Goal: Task Accomplishment & Management: Manage account settings

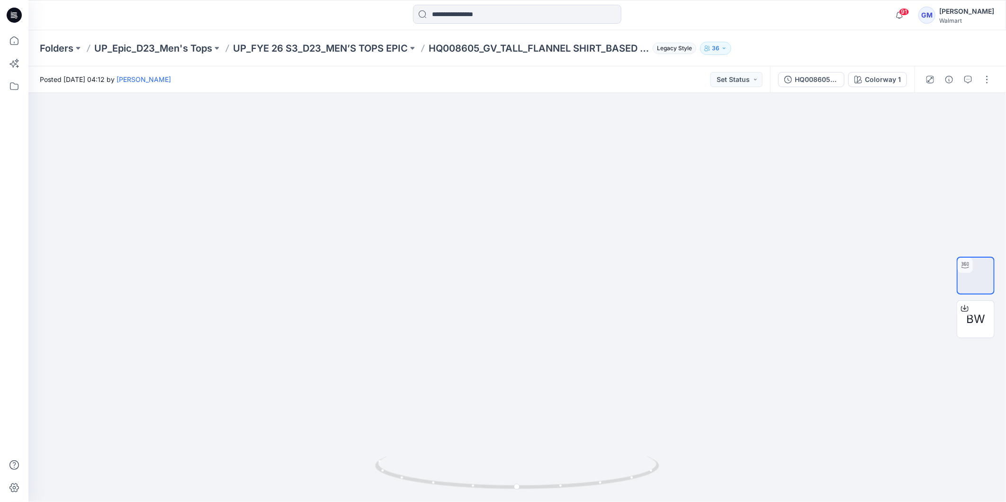
click at [12, 10] on icon at bounding box center [14, 15] width 15 height 15
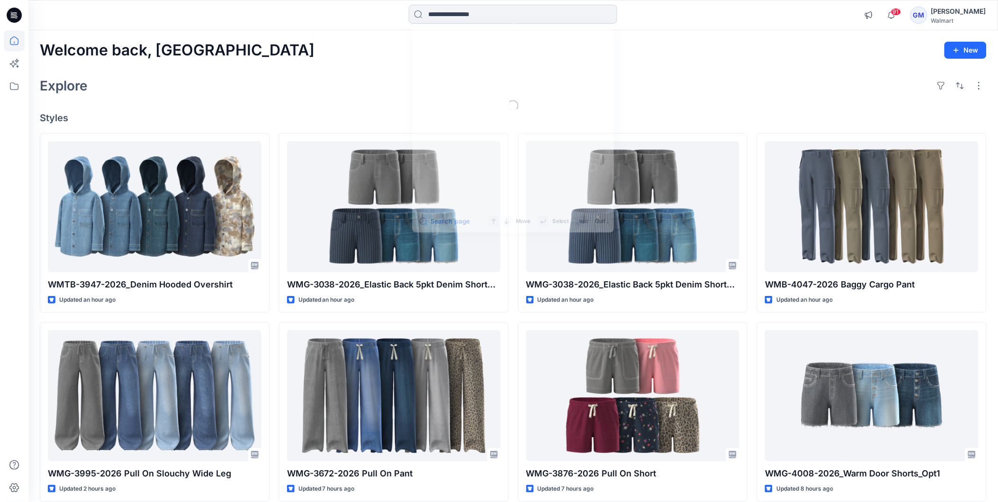
click at [502, 14] on input at bounding box center [513, 14] width 208 height 19
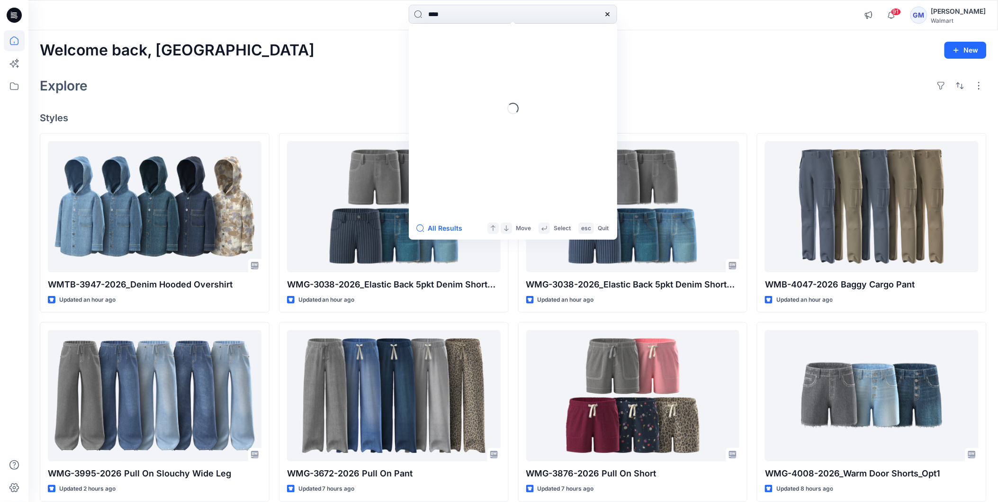
type input "****"
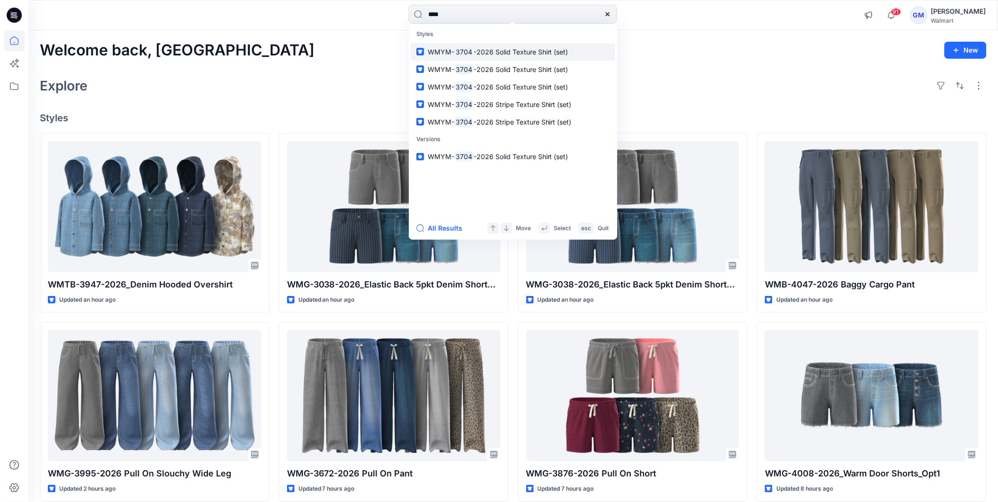
click at [483, 49] on span "-2026 Solid Texture Shirt (set)" at bounding box center [521, 52] width 95 height 8
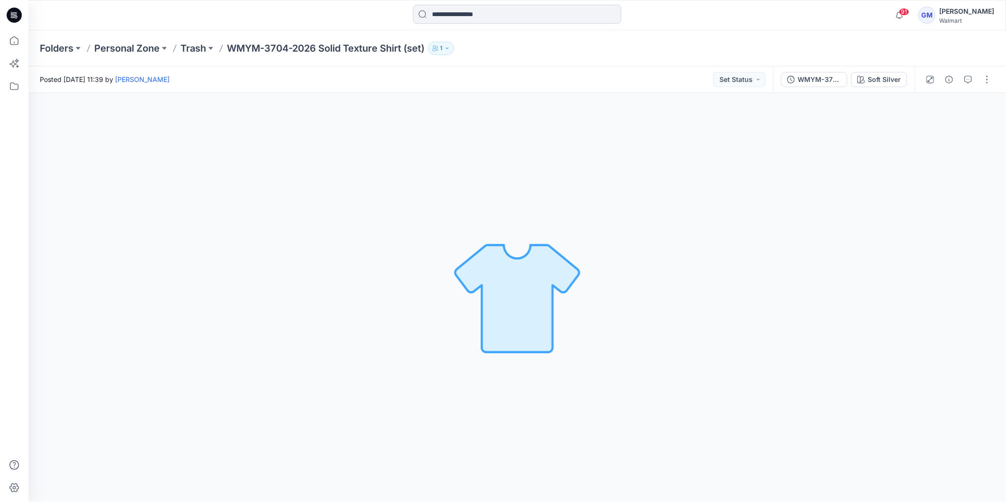
click at [484, 9] on input at bounding box center [517, 14] width 208 height 19
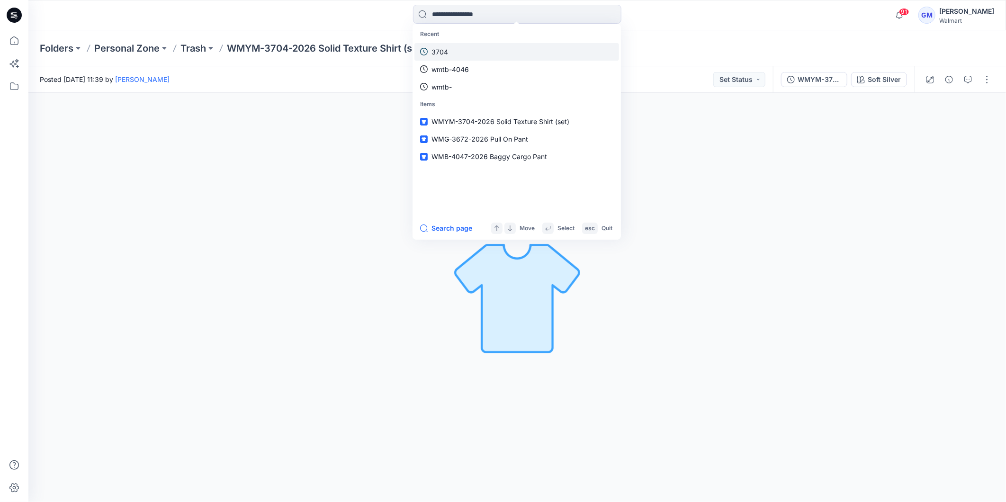
click at [444, 49] on p "3704" at bounding box center [439, 52] width 17 height 10
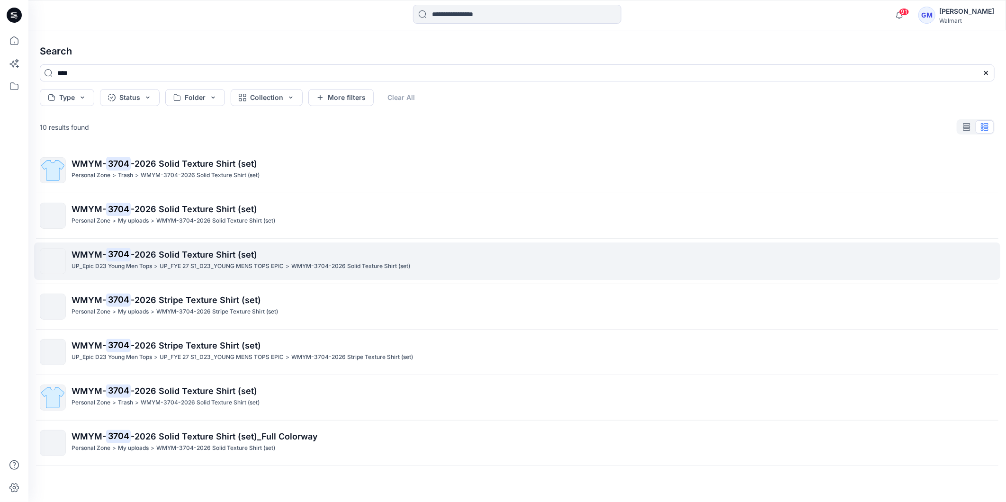
click at [148, 262] on p "UP_Epic D23 Young Men Tops" at bounding box center [112, 266] width 81 height 10
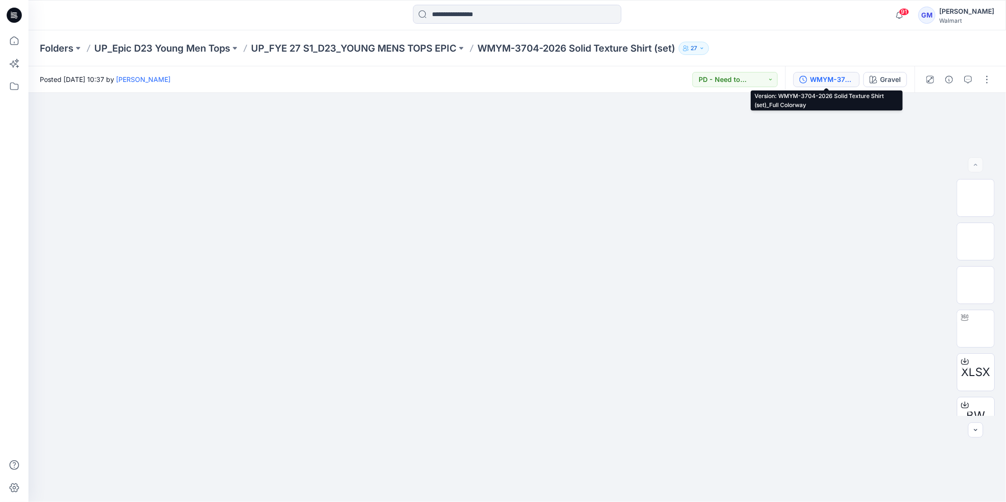
click at [830, 82] on div "WMYM-3704-2026 Solid Texture Shirt (set)_Full Colorway" at bounding box center [832, 79] width 44 height 10
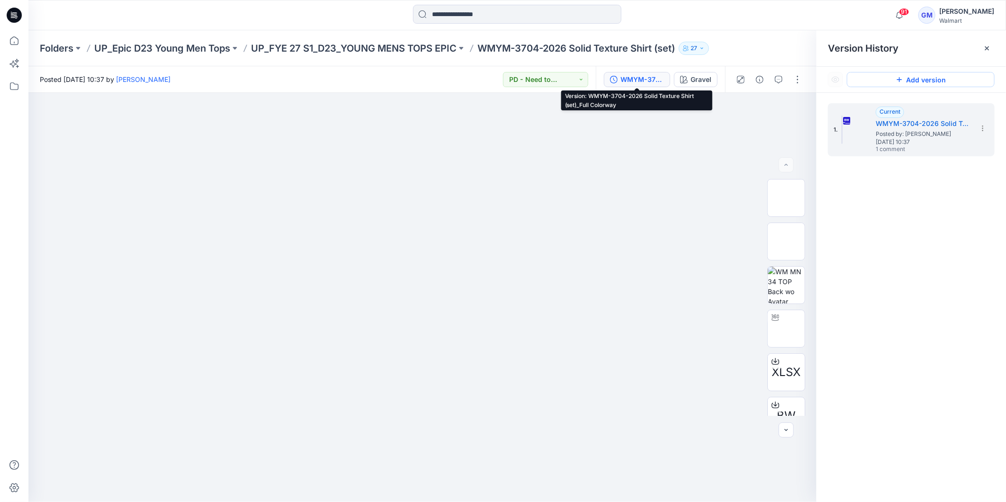
click at [939, 79] on button "Add version" at bounding box center [921, 79] width 148 height 15
click at [478, 9] on input at bounding box center [517, 14] width 208 height 19
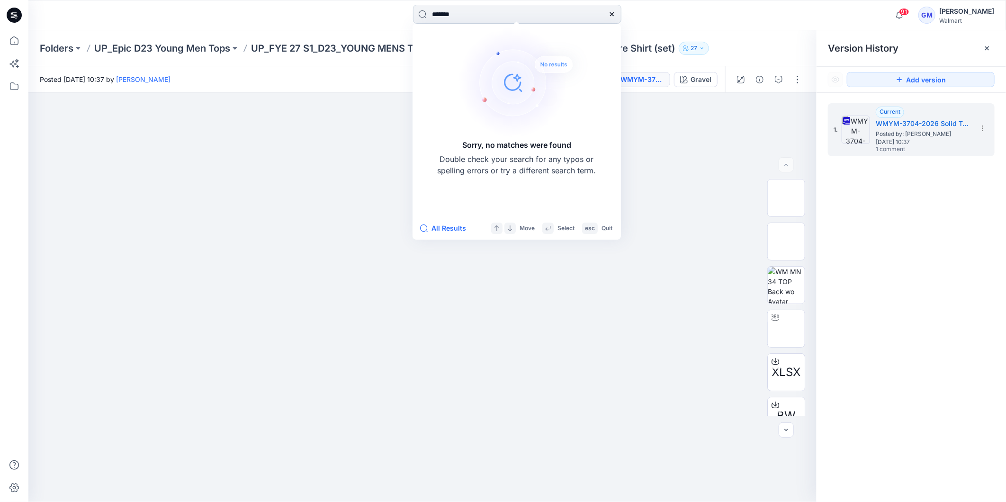
click at [442, 18] on input "*******" at bounding box center [517, 14] width 208 height 19
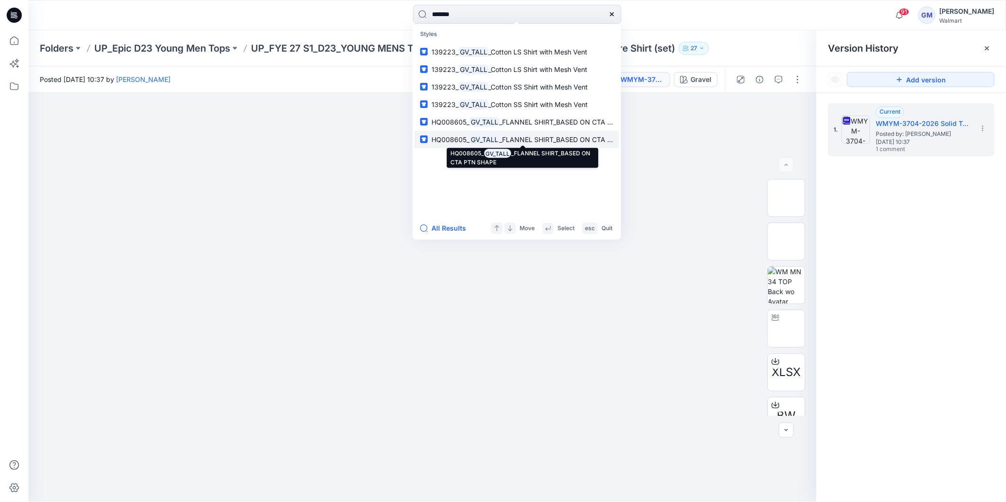
type input "*******"
click at [498, 135] on mark "GV_TALL" at bounding box center [484, 139] width 30 height 11
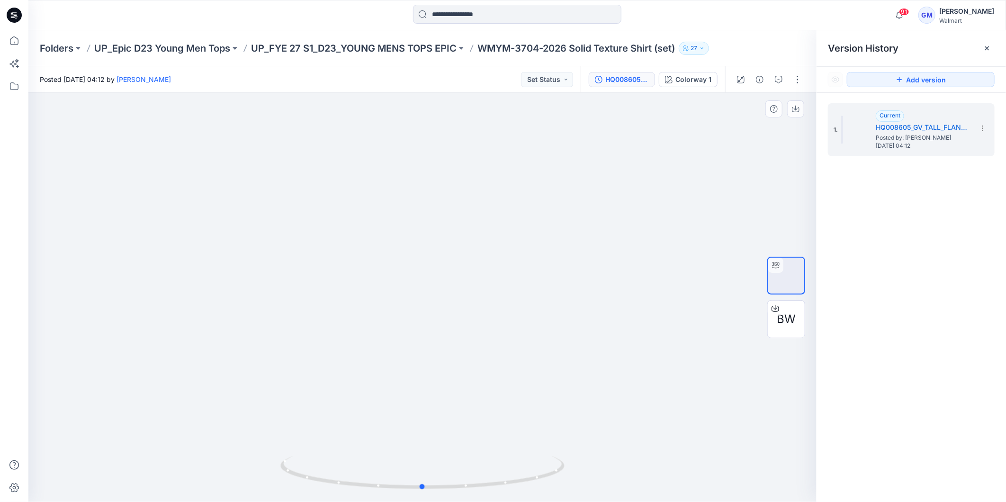
click at [688, 207] on div at bounding box center [422, 297] width 788 height 409
click at [469, 14] on input at bounding box center [517, 14] width 208 height 19
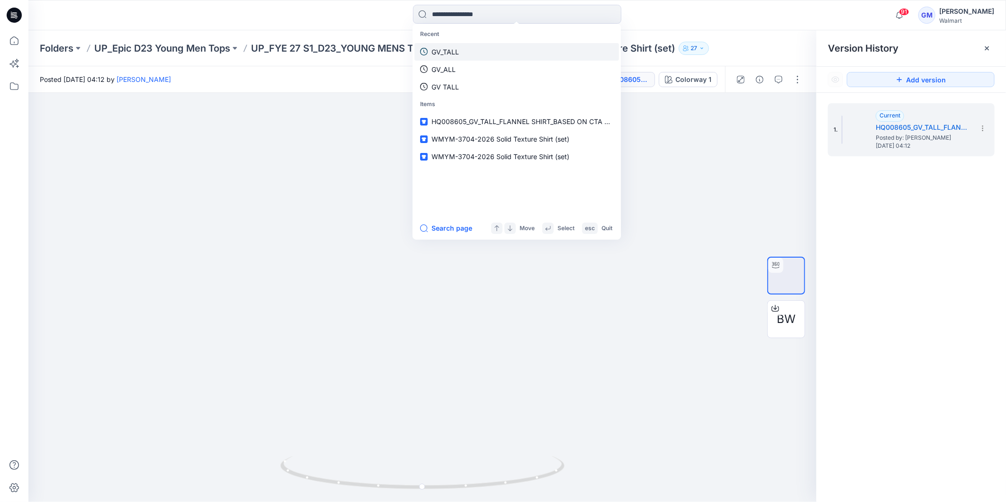
click at [460, 54] on link "GV_TALL" at bounding box center [516, 52] width 205 height 18
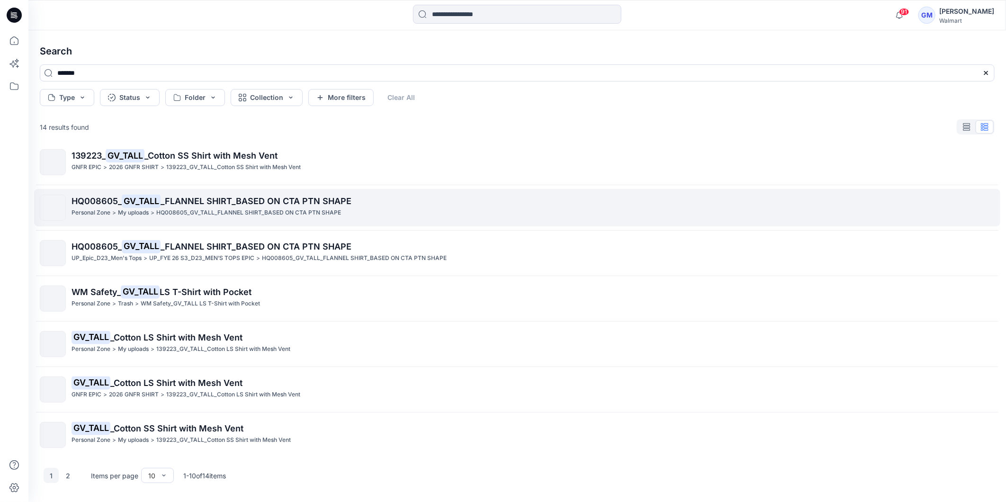
scroll to position [146, 0]
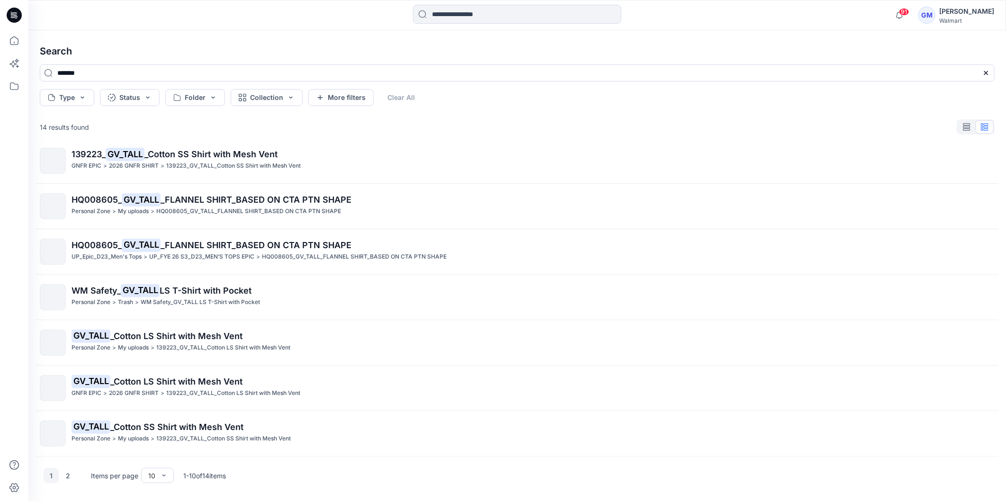
click at [155, 248] on mark "GV_TALL" at bounding box center [141, 244] width 39 height 13
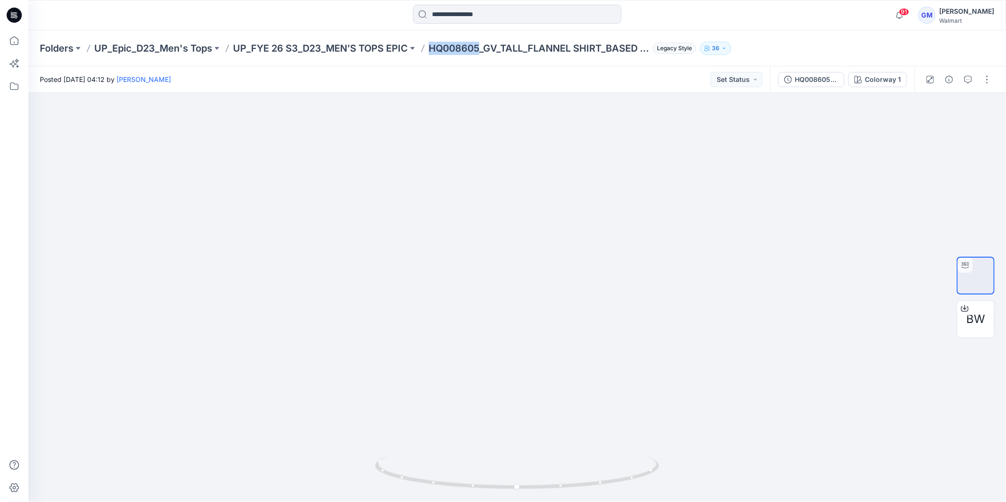
drag, startPoint x: 428, startPoint y: 41, endPoint x: 480, endPoint y: 63, distance: 56.7
click at [480, 63] on div "Folders UP_Epic_D23_Men's Tops UP_FYE 26 S3_D23_MEN’S TOPS EPIC HQ008605_GV_TAL…" at bounding box center [517, 48] width 978 height 36
copy p "HQ008605"
drag, startPoint x: 216, startPoint y: 395, endPoint x: 254, endPoint y: 404, distance: 38.6
click at [218, 394] on div at bounding box center [517, 297] width 978 height 409
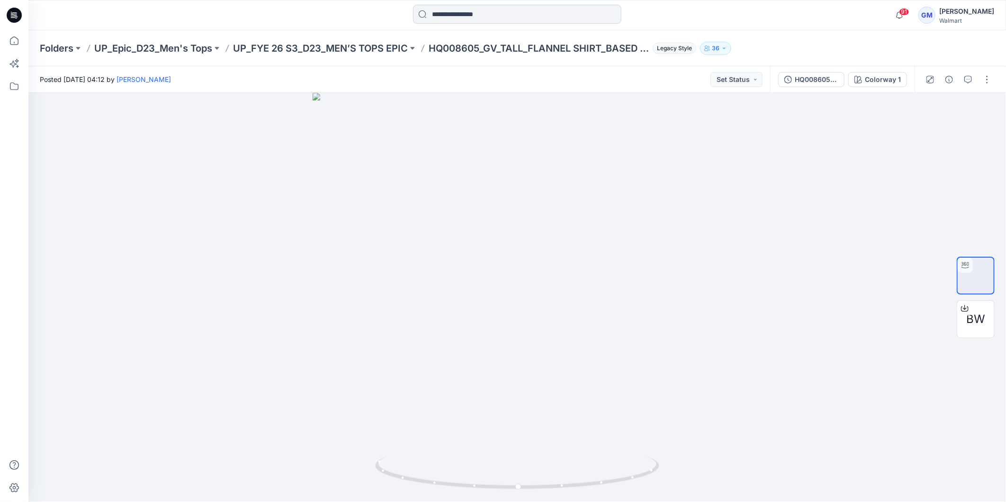
click at [504, 14] on input at bounding box center [517, 14] width 208 height 19
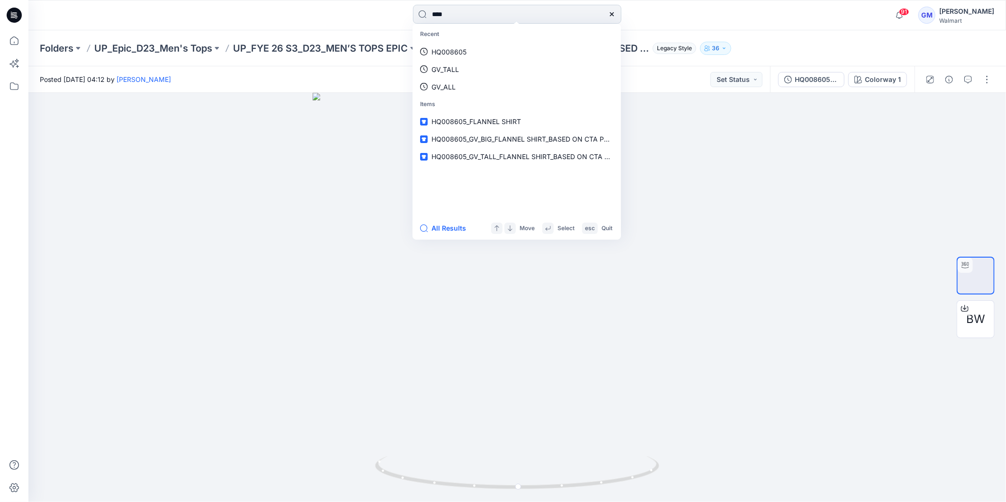
type input "****"
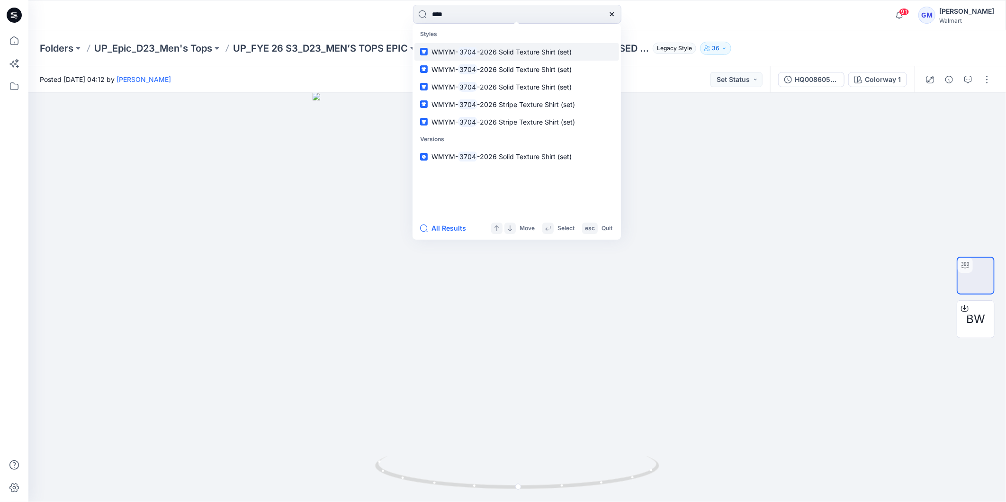
click at [481, 49] on span "-2026 Solid Texture Shirt (set)" at bounding box center [524, 52] width 95 height 8
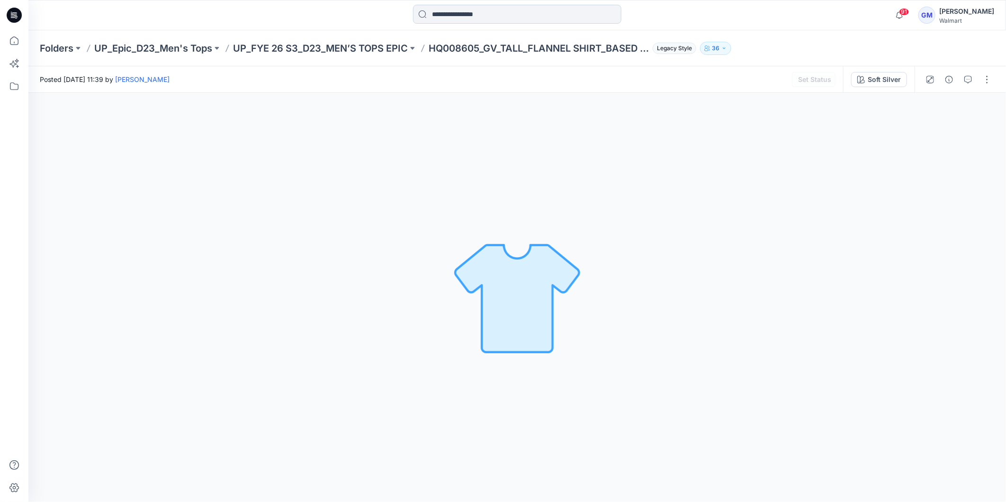
click at [471, 8] on input at bounding box center [517, 14] width 208 height 19
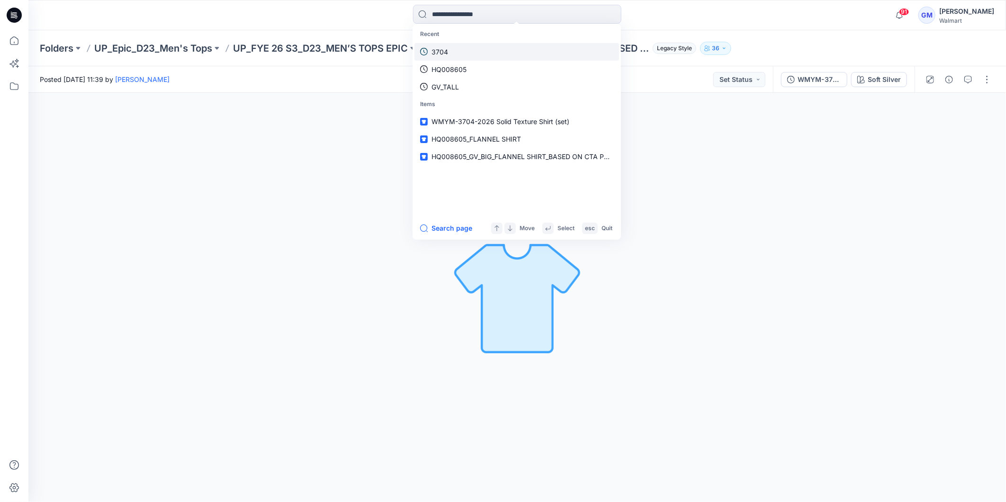
click at [457, 50] on link "3704" at bounding box center [516, 52] width 205 height 18
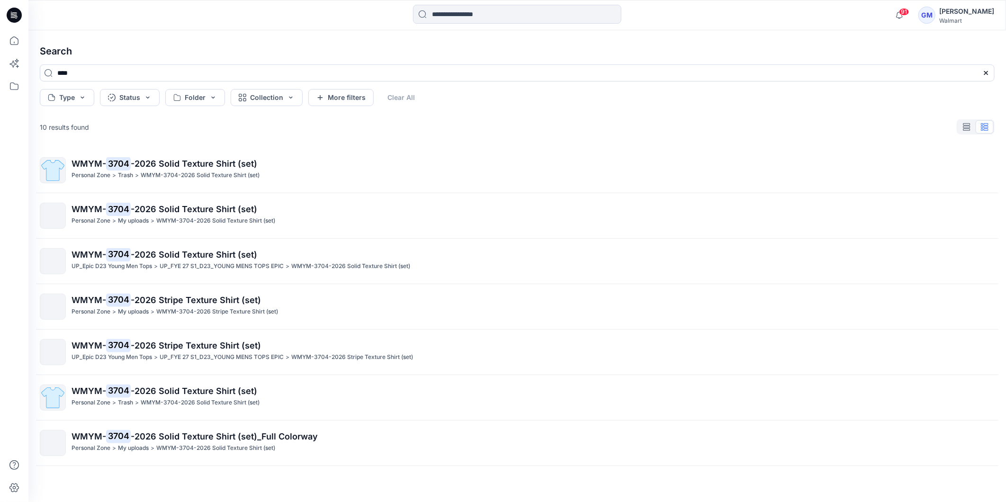
click at [150, 256] on span "-2026 Solid Texture Shirt (set)" at bounding box center [194, 255] width 126 height 10
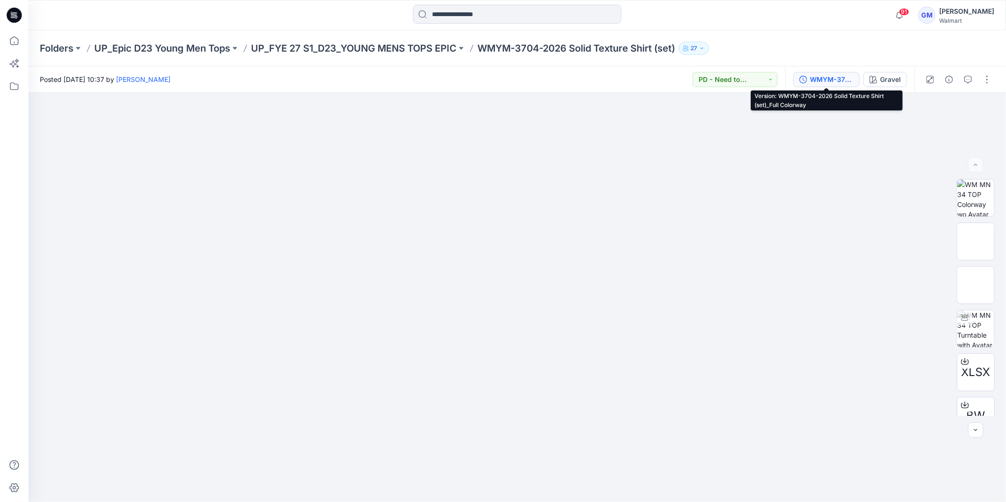
click at [821, 74] on div "WMYM-3704-2026 Solid Texture Shirt (set)_Full Colorway" at bounding box center [832, 79] width 44 height 10
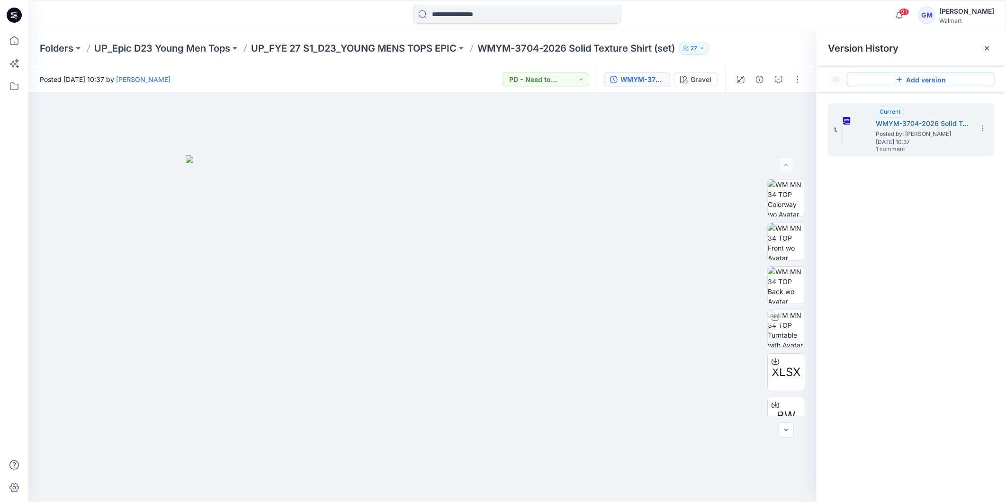
click at [928, 81] on button "Add version" at bounding box center [921, 79] width 148 height 15
click at [910, 81] on button "Add version" at bounding box center [921, 79] width 148 height 15
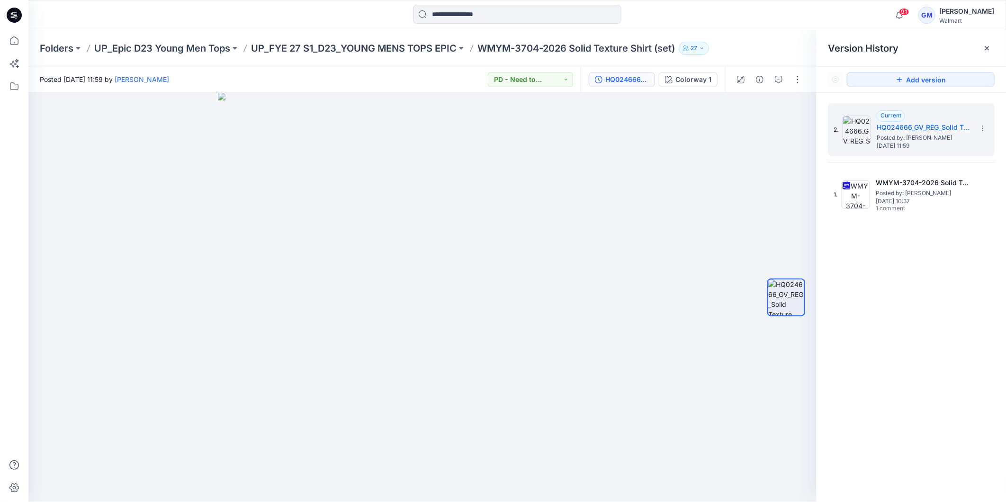
click at [988, 48] on icon at bounding box center [987, 49] width 8 height 8
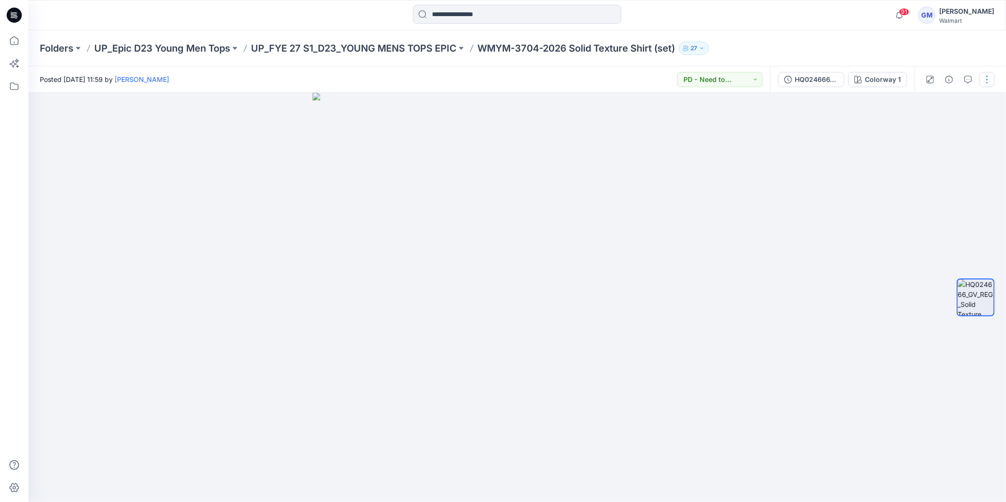
click at [987, 78] on button "button" at bounding box center [986, 79] width 15 height 15
click at [951, 130] on button "Edit" at bounding box center [947, 128] width 87 height 18
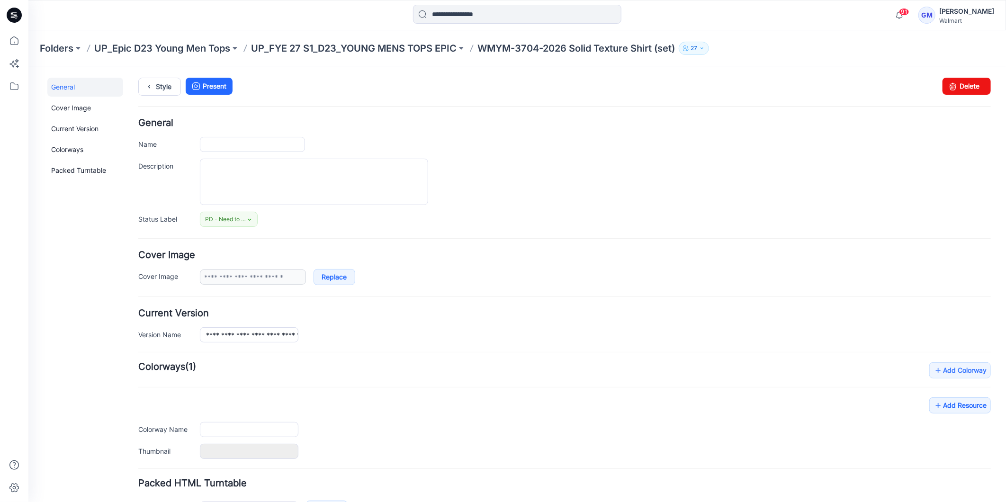
type input "**********"
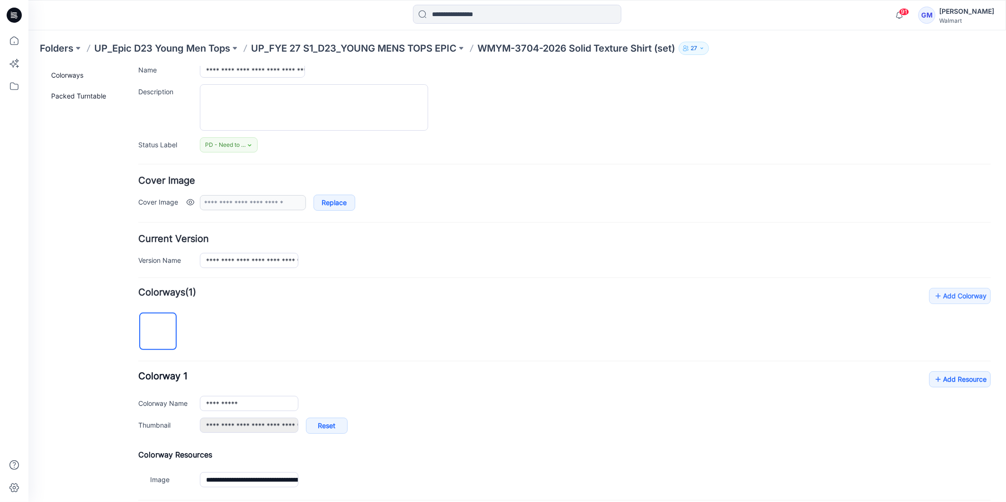
scroll to position [173, 0]
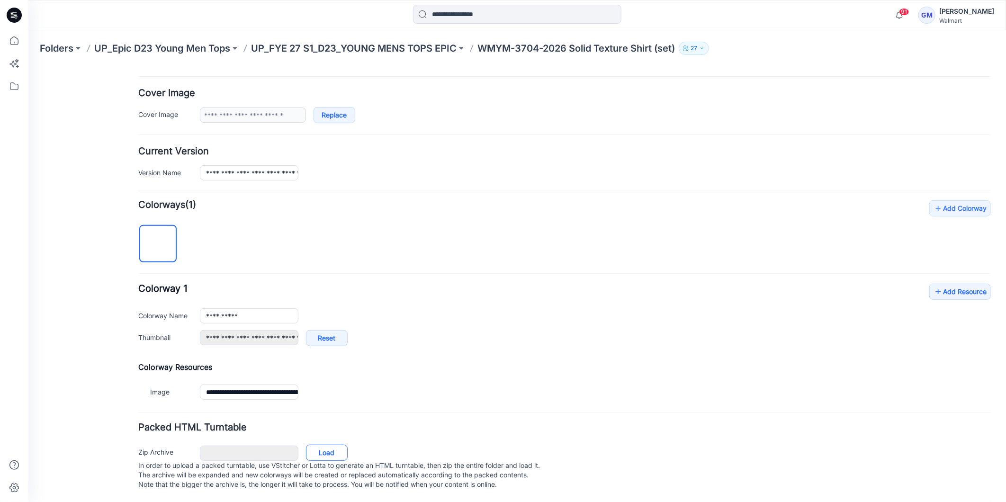
click at [323, 445] on link "Load" at bounding box center [326, 452] width 42 height 16
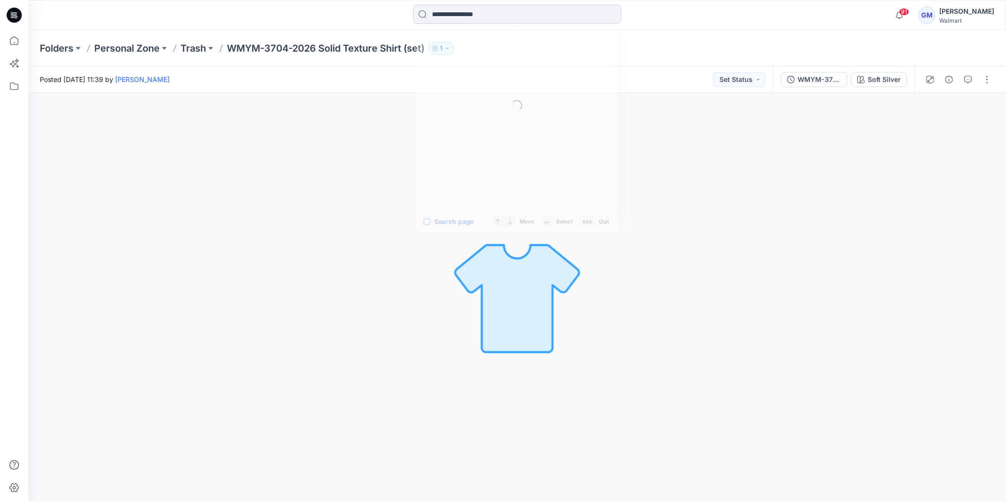
click at [464, 16] on input at bounding box center [517, 14] width 208 height 19
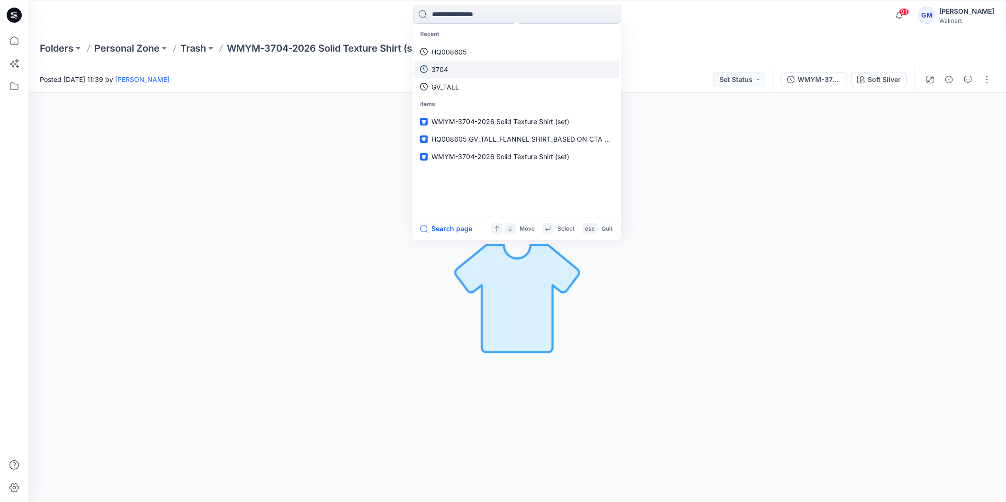
click at [458, 68] on link "3704" at bounding box center [516, 70] width 205 height 18
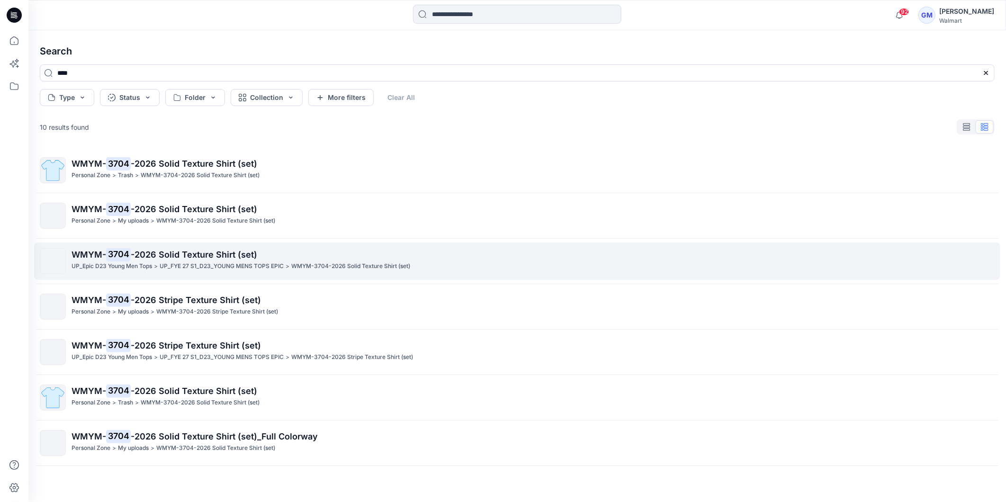
click at [134, 263] on p "UP_Epic D23 Young Men Tops" at bounding box center [112, 266] width 81 height 10
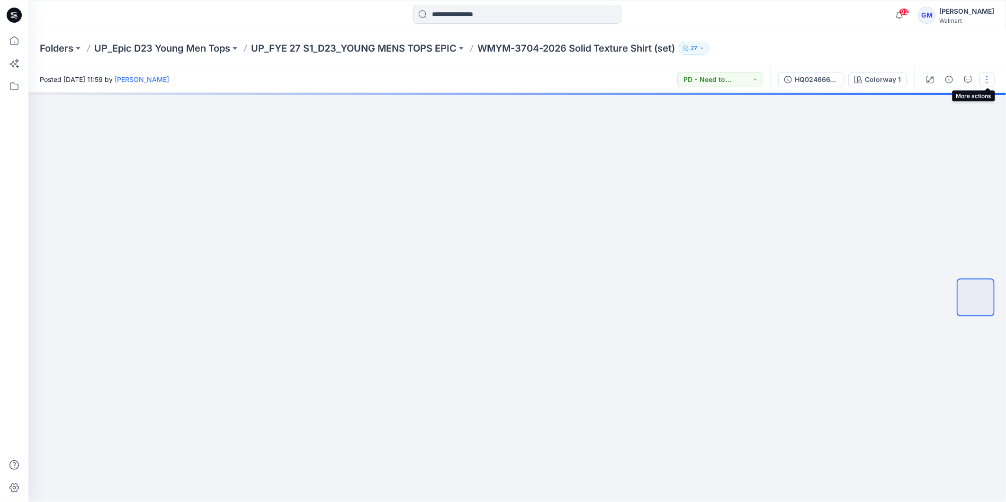
click at [987, 81] on button "button" at bounding box center [986, 79] width 15 height 15
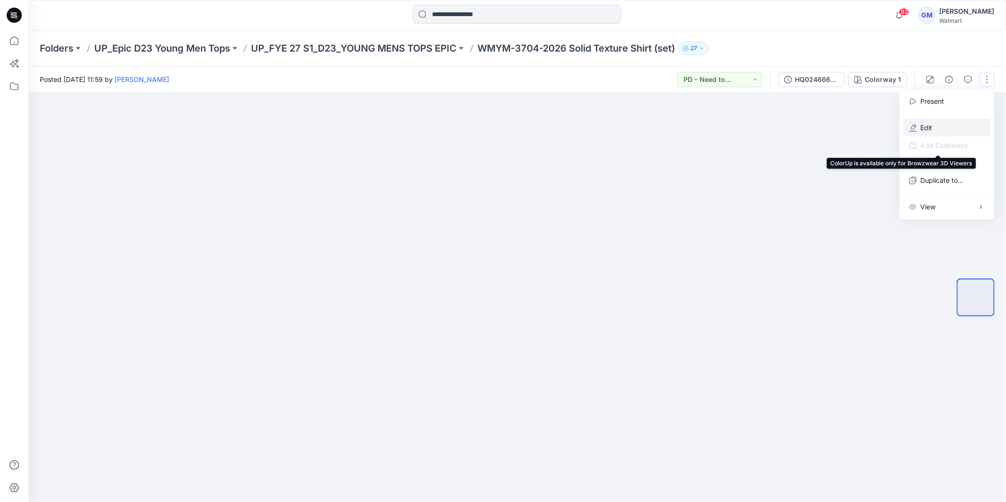
click at [952, 128] on button "Edit" at bounding box center [947, 128] width 87 height 18
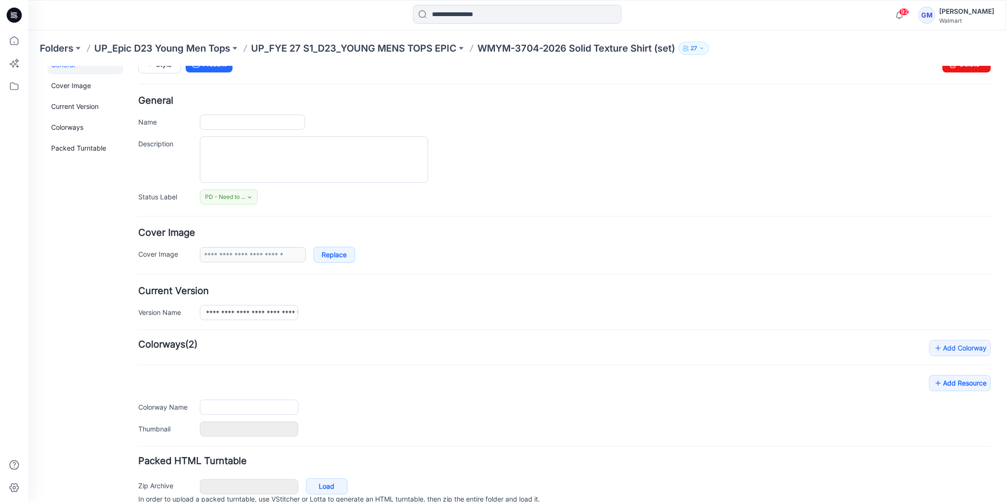
type input "**********"
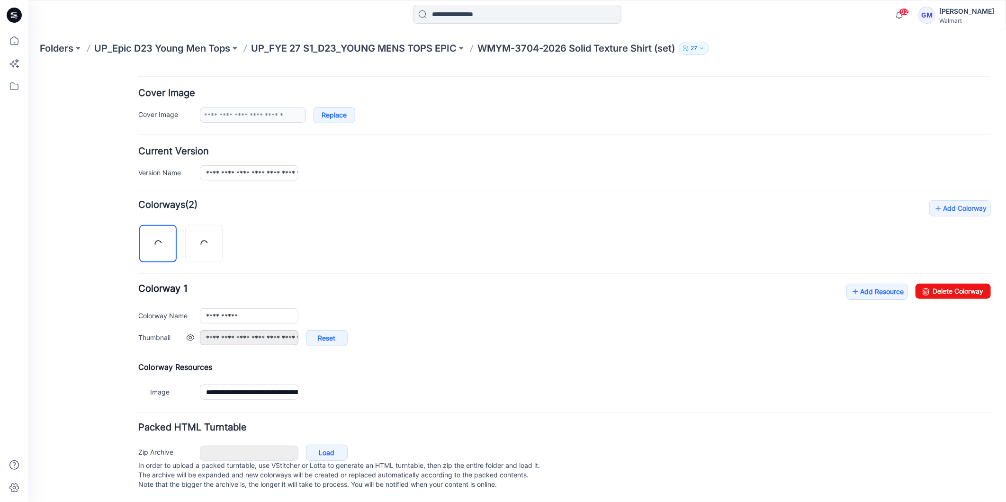
scroll to position [173, 0]
click at [953, 283] on link "Delete Colorway" at bounding box center [952, 290] width 75 height 15
type input "**********"
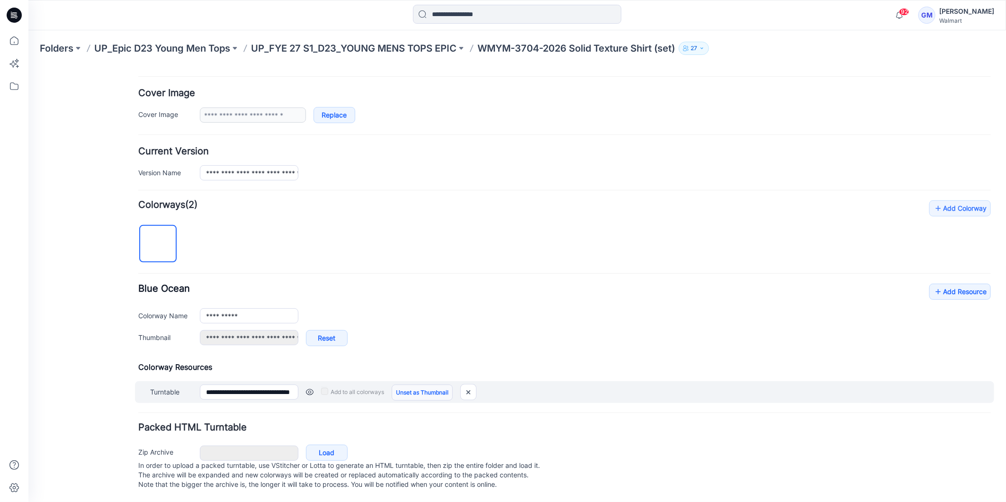
click at [416, 384] on link "Unset as Thumbnail" at bounding box center [421, 392] width 61 height 16
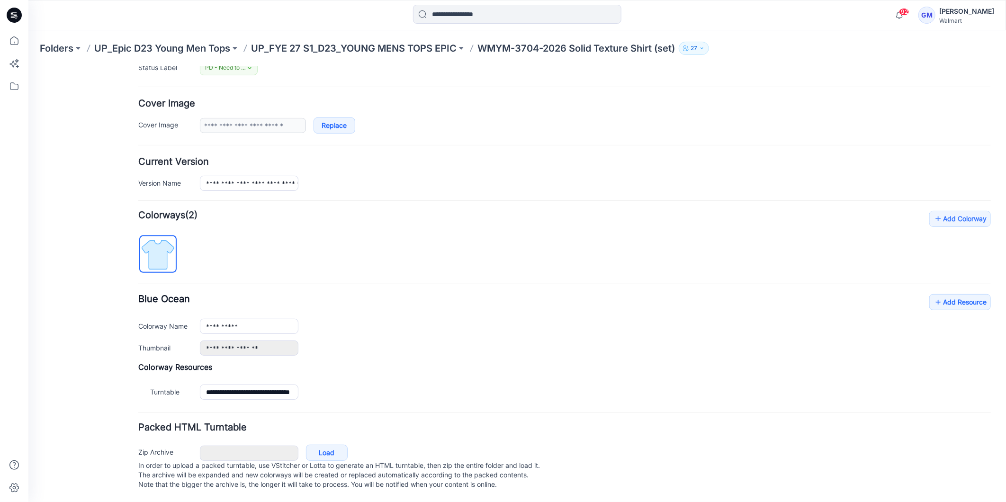
scroll to position [162, 0]
click at [28, 66] on link "Set as Thumbnail" at bounding box center [28, 66] width 0 height 0
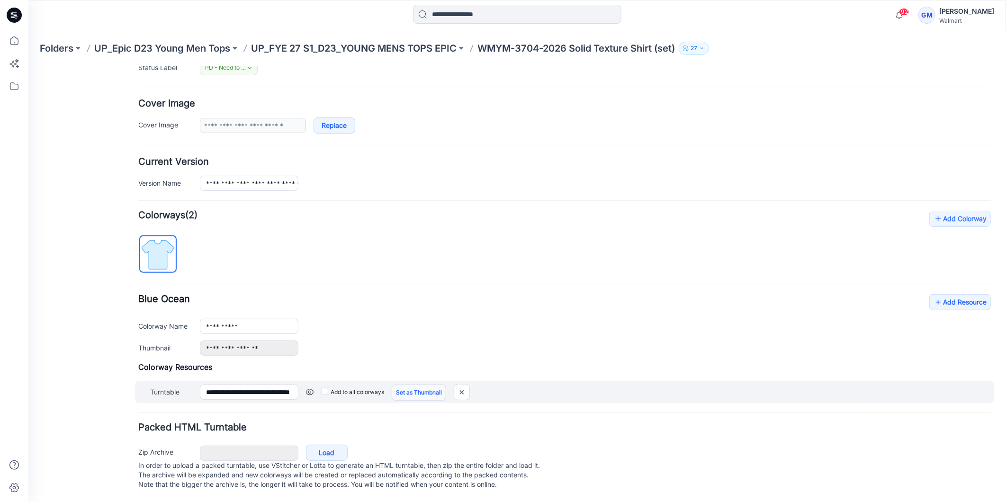
type input "**********"
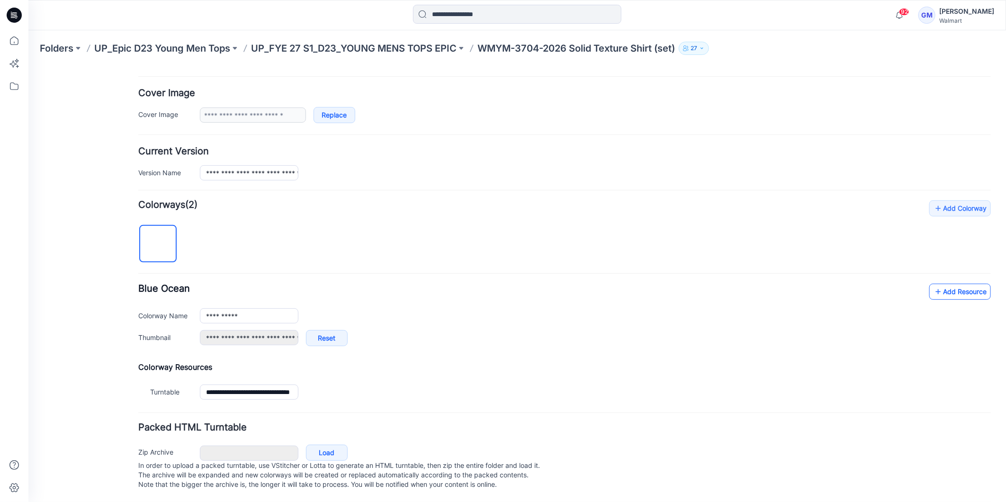
click at [934, 293] on icon at bounding box center [937, 291] width 9 height 15
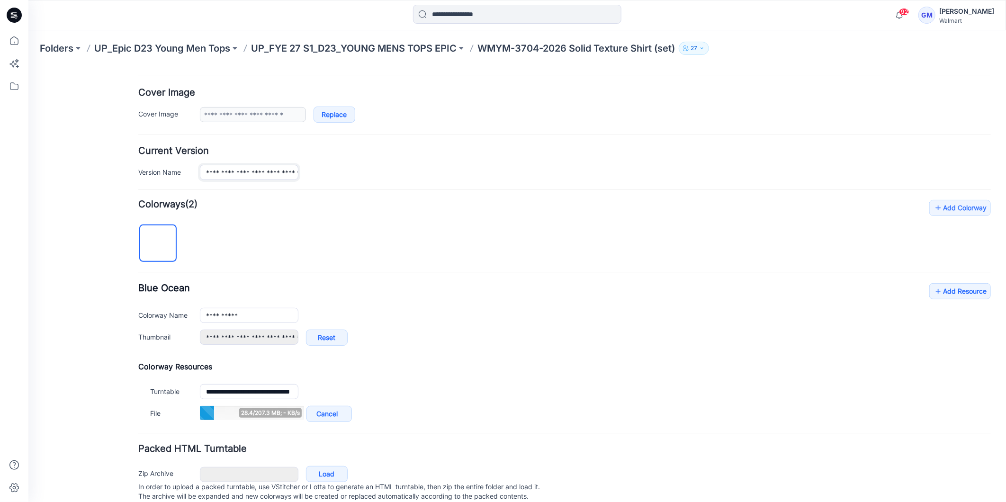
click at [272, 171] on input "**********" at bounding box center [248, 171] width 99 height 15
drag, startPoint x: 199, startPoint y: 170, endPoint x: 306, endPoint y: 171, distance: 107.0
click at [306, 171] on div "**********" at bounding box center [594, 171] width 791 height 15
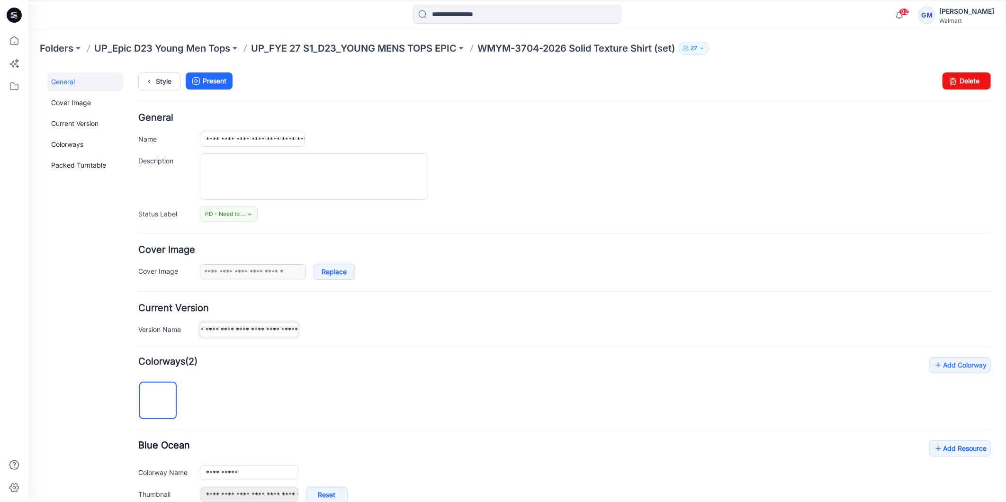
scroll to position [5, 0]
type input "**********"
drag, startPoint x: 232, startPoint y: 131, endPoint x: 355, endPoint y: 135, distance: 122.8
click at [355, 135] on div "**********" at bounding box center [594, 139] width 791 height 15
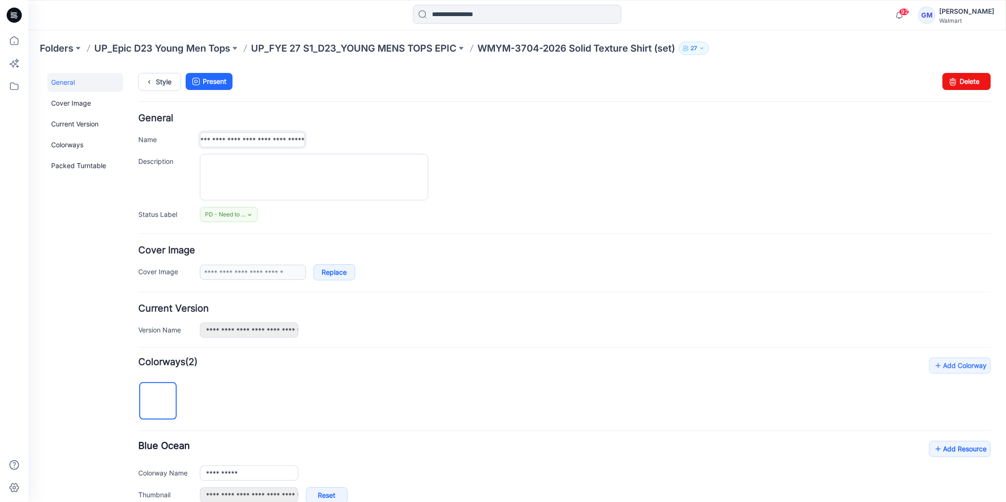
paste input "text"
type input "**********"
click at [570, 166] on div at bounding box center [594, 176] width 791 height 46
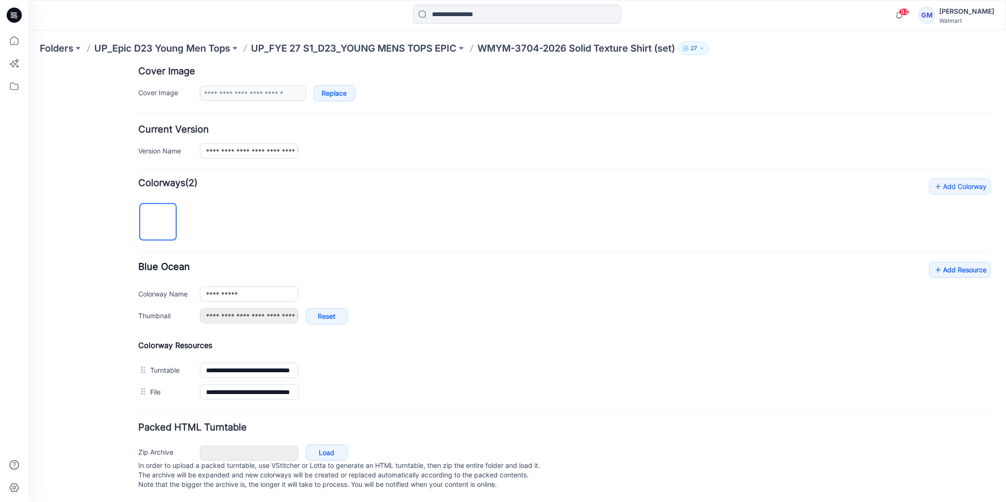
scroll to position [0, 0]
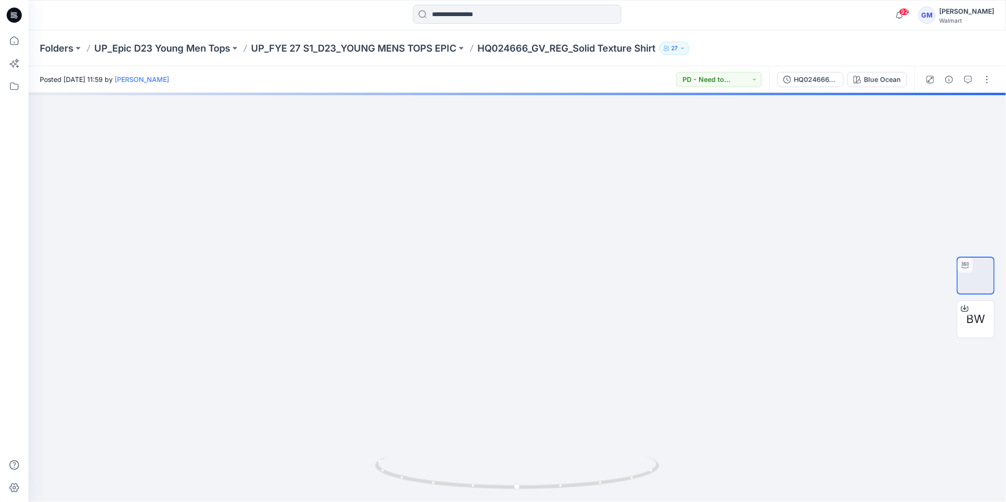
click at [8, 16] on icon at bounding box center [14, 15] width 15 height 15
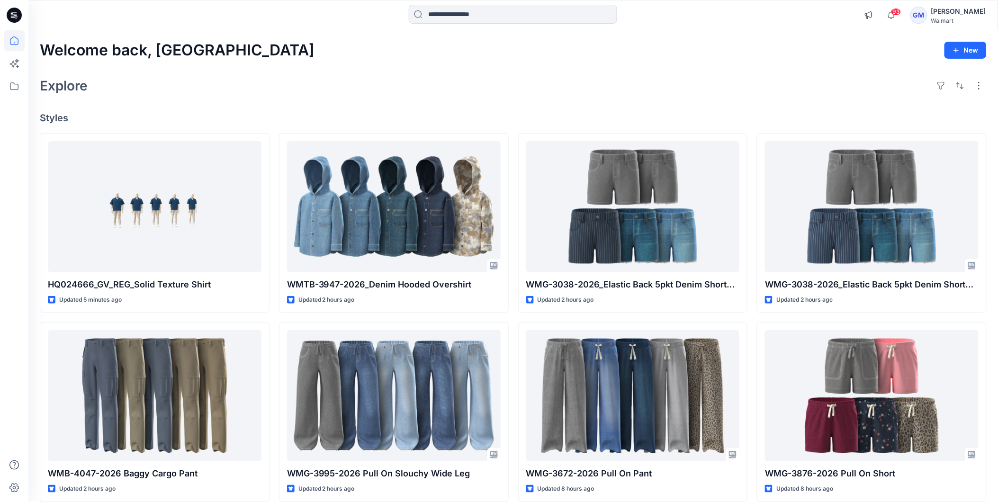
click at [19, 14] on icon at bounding box center [14, 15] width 15 height 15
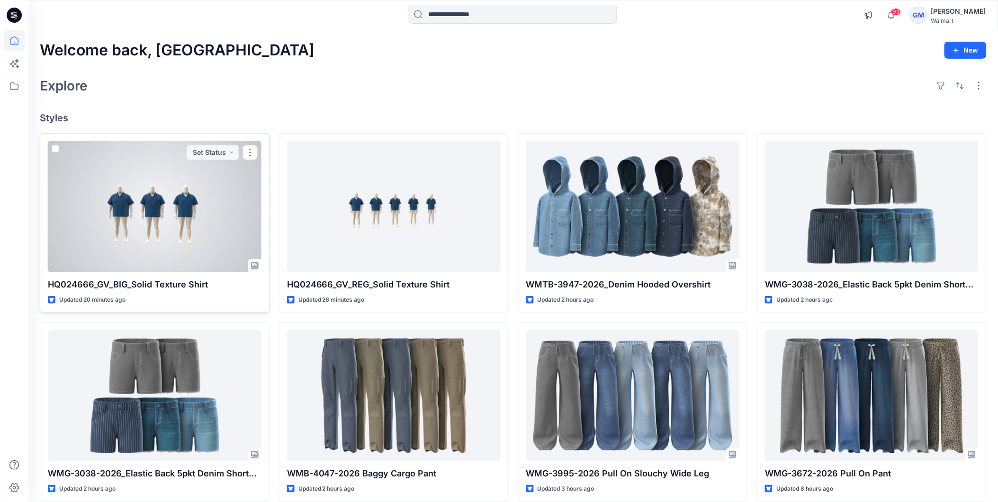
click at [187, 185] on div at bounding box center [155, 206] width 214 height 131
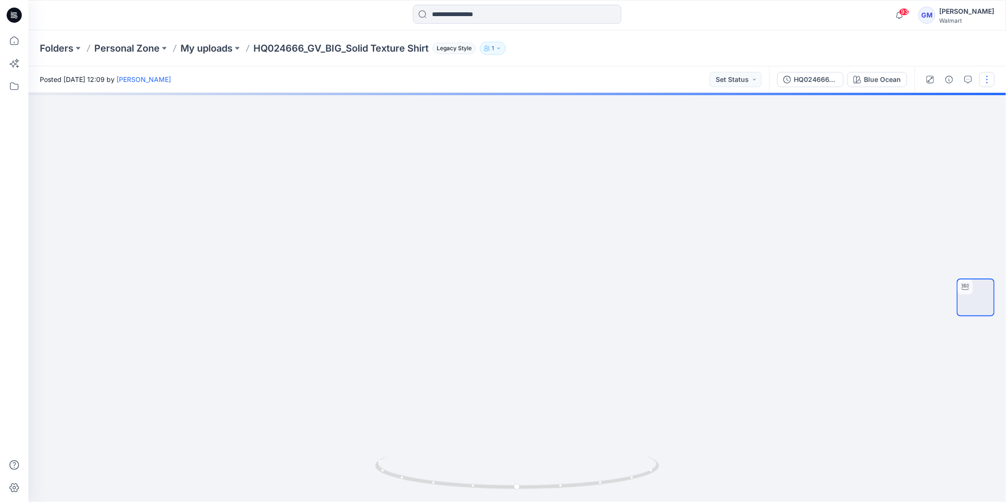
click at [990, 79] on button "button" at bounding box center [986, 79] width 15 height 15
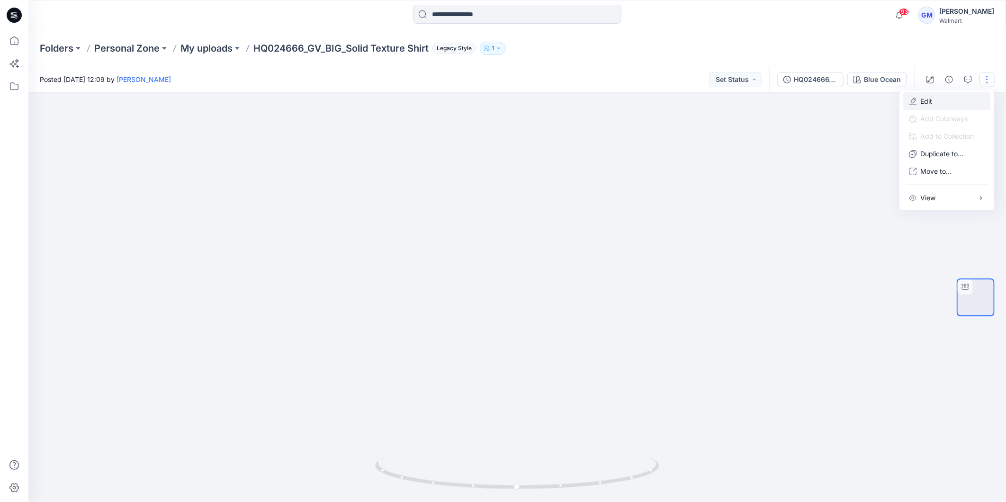
click at [934, 101] on button "Edit" at bounding box center [947, 101] width 87 height 18
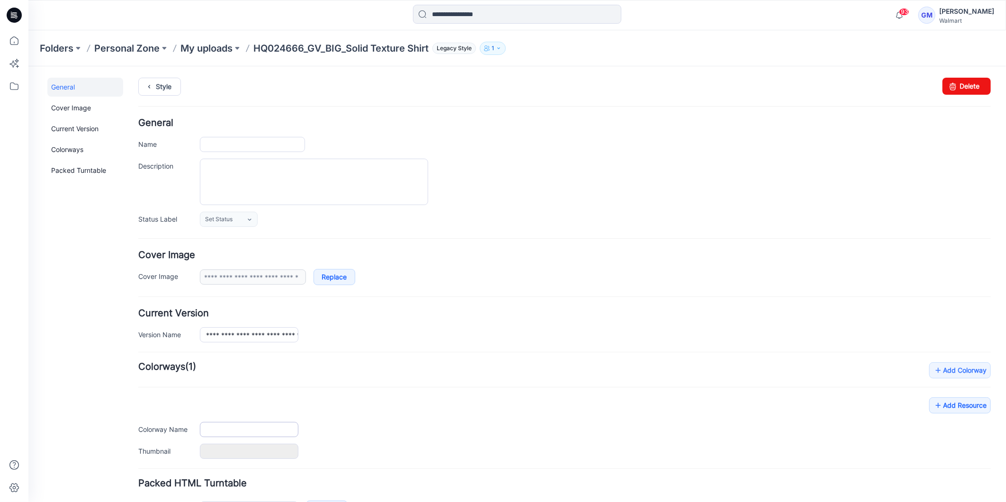
type input "**********"
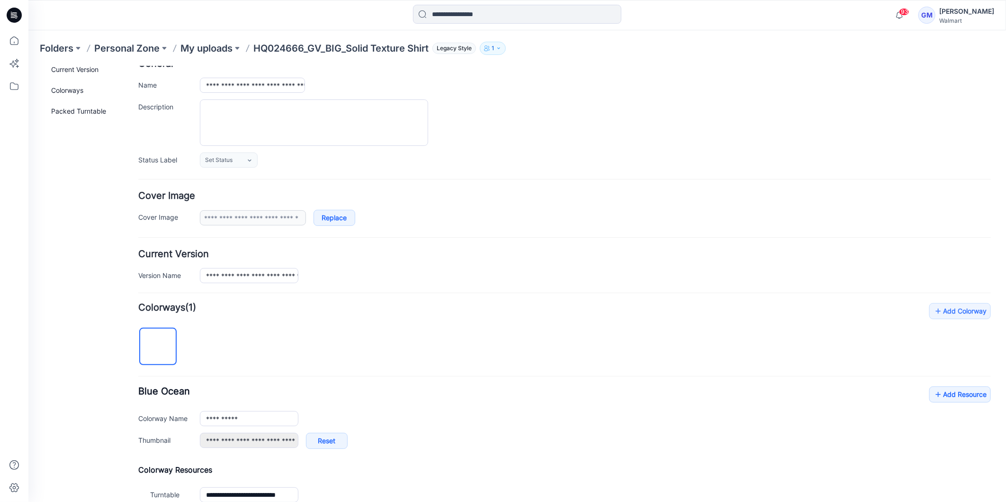
scroll to position [173, 0]
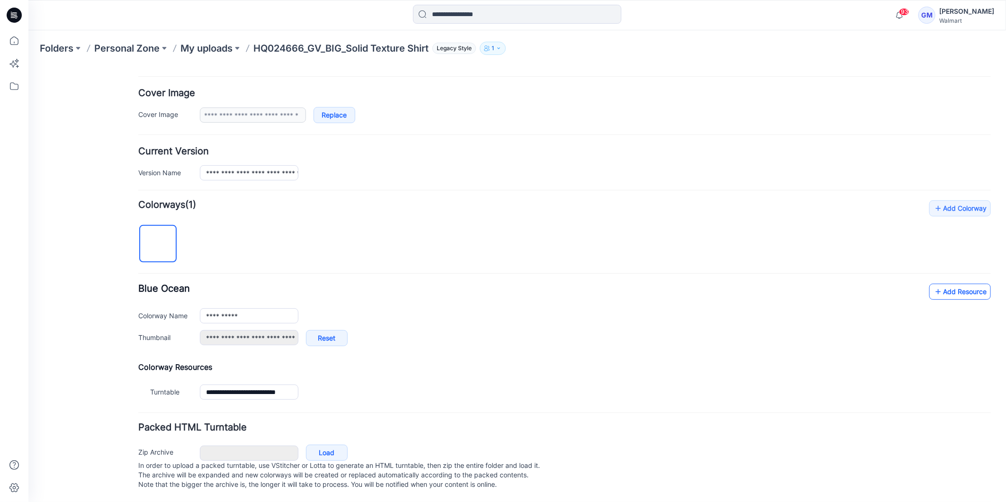
click at [948, 283] on link "Add Resource" at bounding box center [960, 291] width 62 height 16
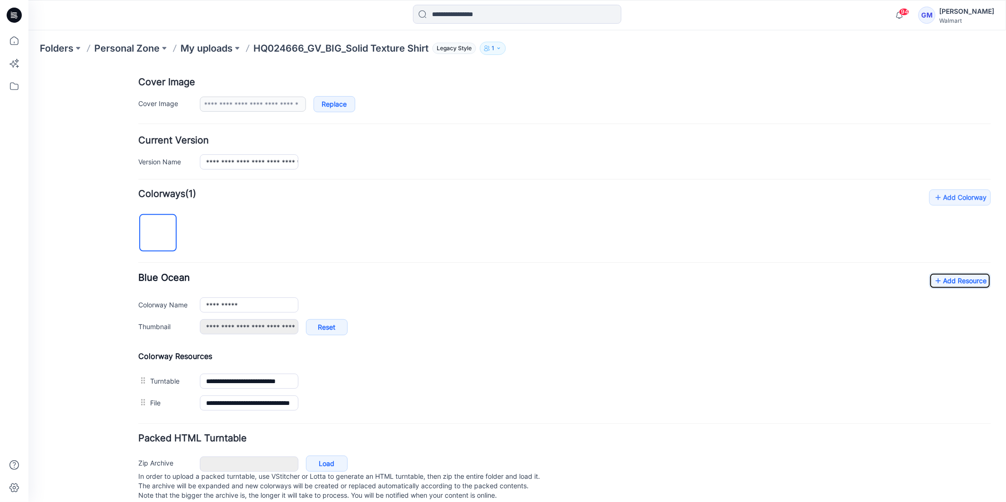
scroll to position [0, 0]
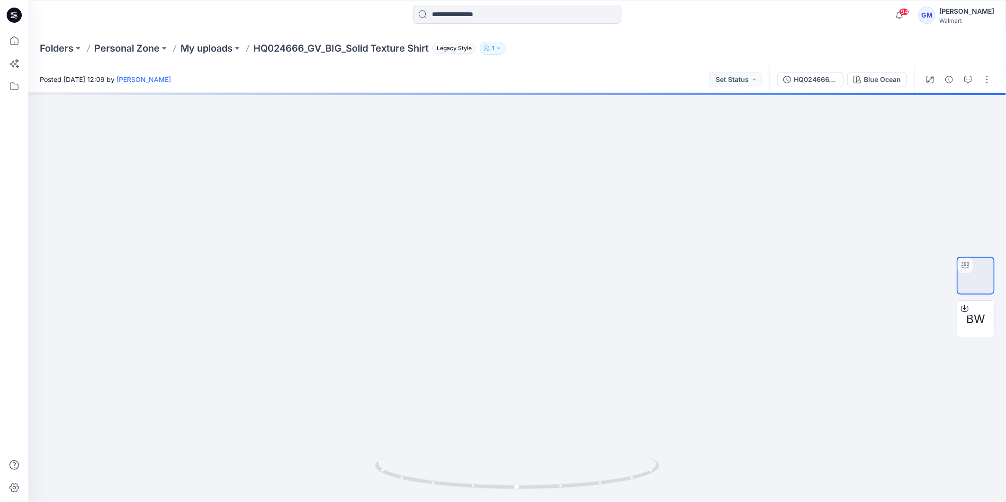
click at [15, 18] on icon at bounding box center [14, 15] width 15 height 15
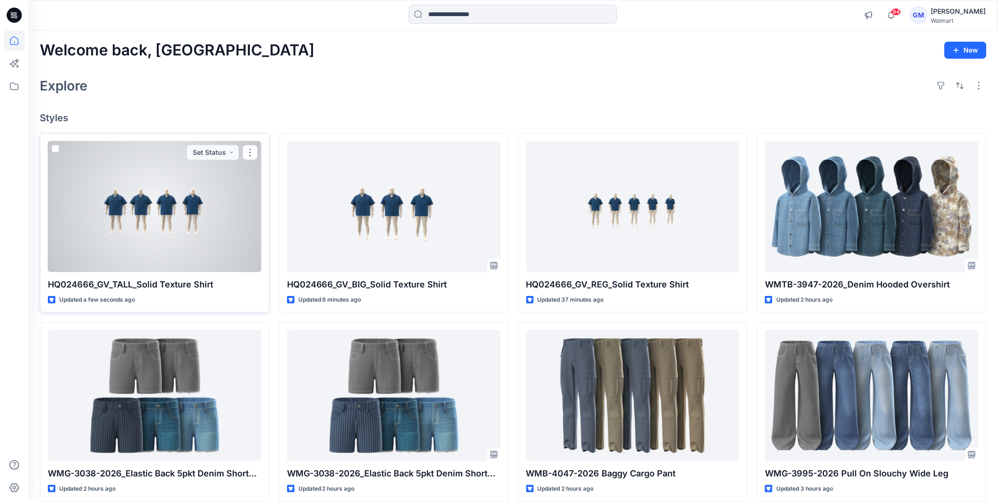
click at [186, 245] on div at bounding box center [155, 206] width 214 height 131
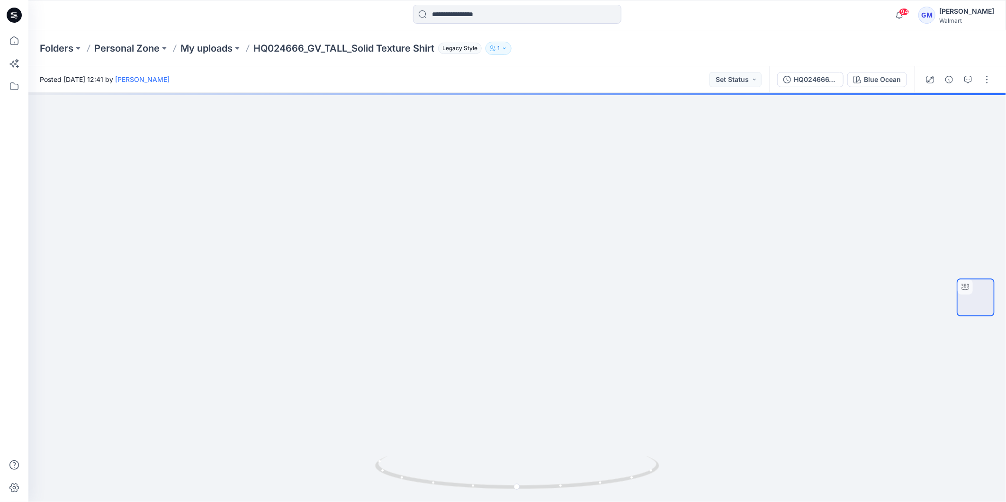
drag, startPoint x: 988, startPoint y: 86, endPoint x: 996, endPoint y: 90, distance: 8.9
click at [989, 86] on button "button" at bounding box center [986, 79] width 15 height 15
click at [939, 103] on button "Edit" at bounding box center [947, 101] width 87 height 18
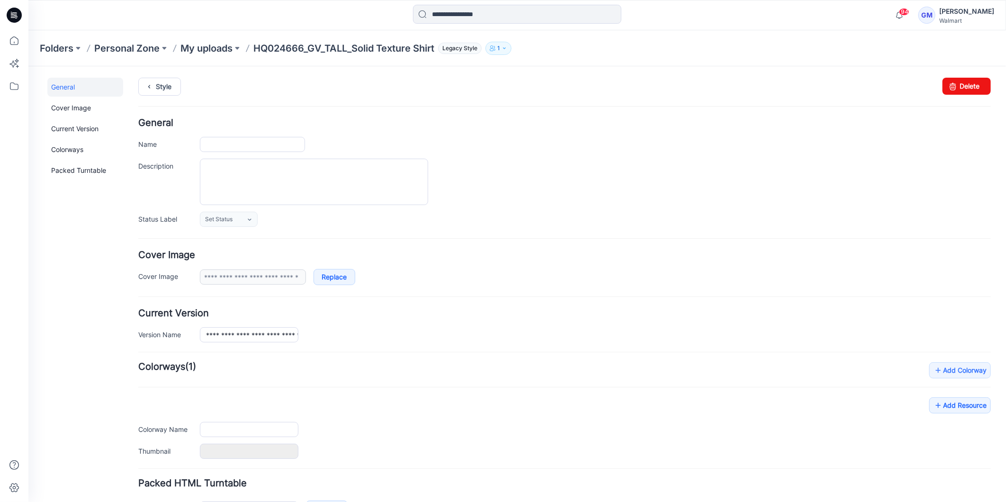
type input "**********"
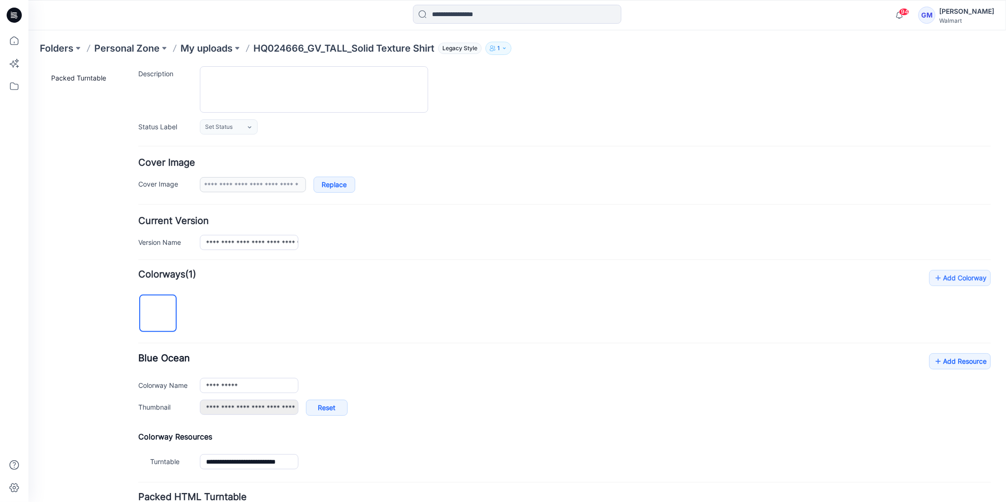
scroll to position [173, 0]
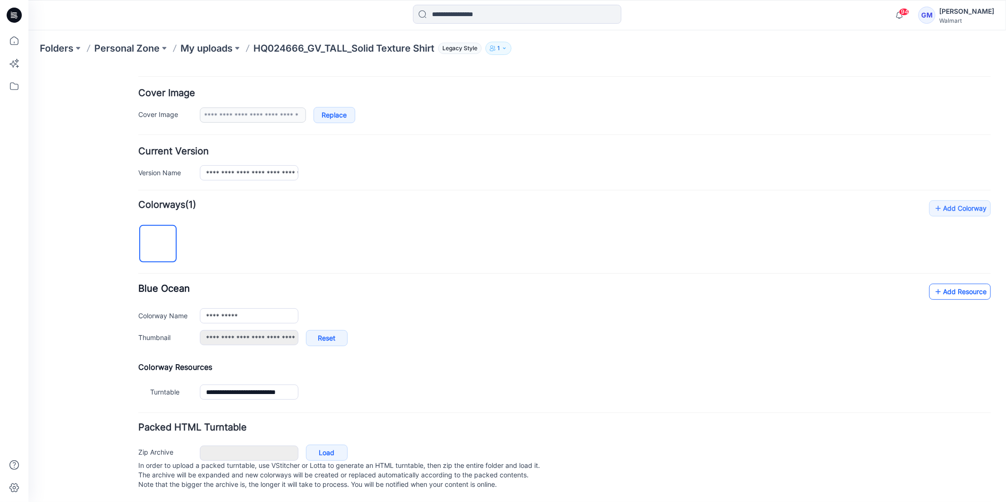
click at [933, 284] on icon at bounding box center [937, 291] width 9 height 15
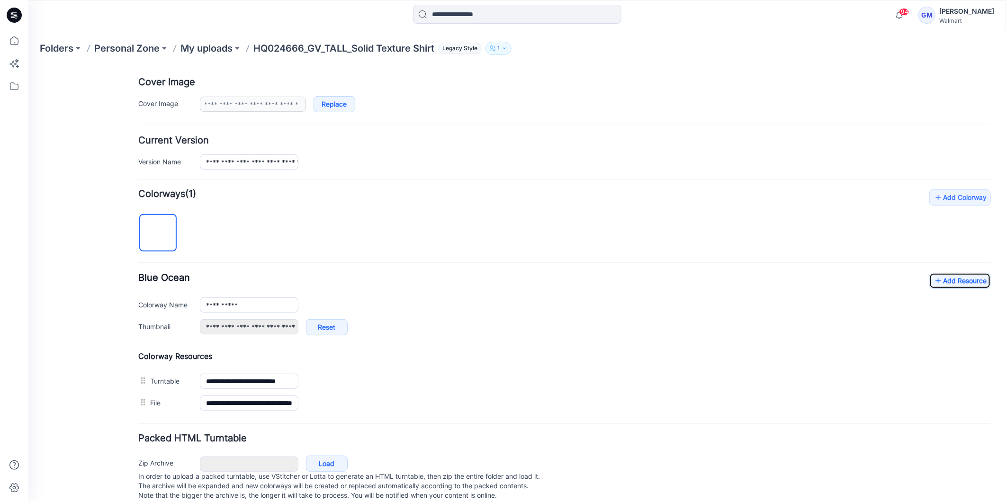
scroll to position [0, 0]
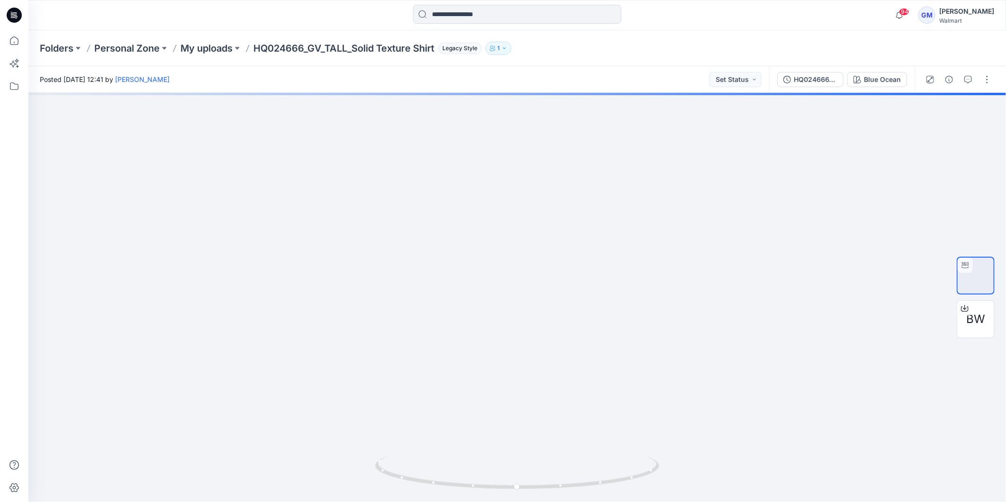
click at [16, 14] on icon at bounding box center [15, 14] width 4 height 0
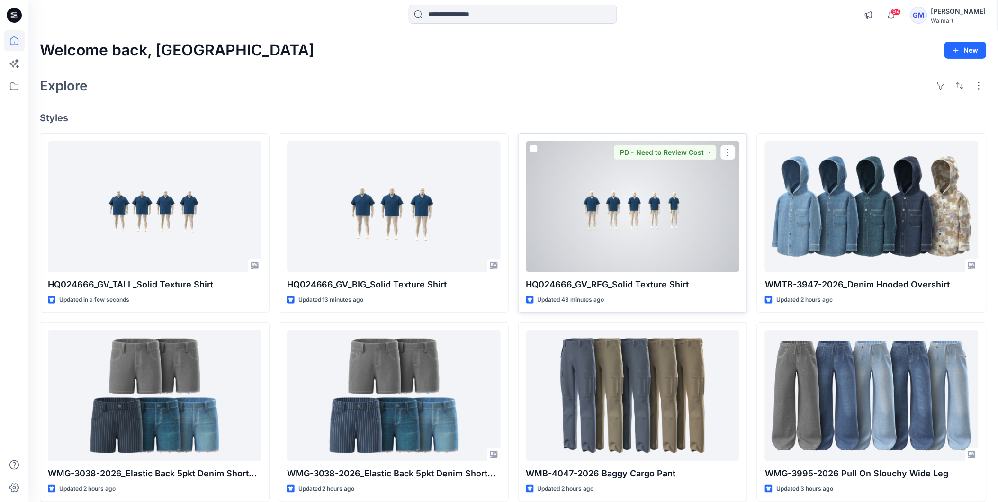
click at [598, 199] on div at bounding box center [633, 206] width 214 height 131
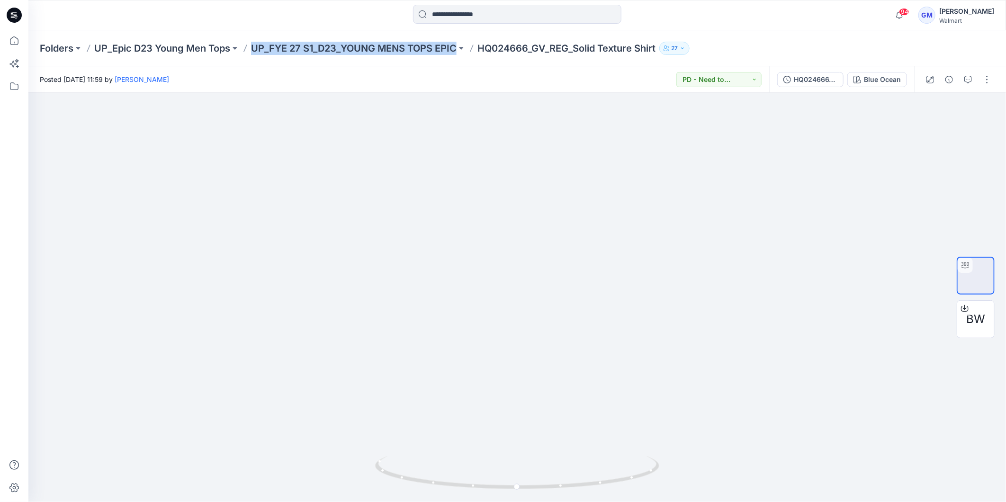
copy p "UP_FYE 27 S1_D23_YOUNG MENS TOPS EPIC"
drag, startPoint x: 249, startPoint y: 44, endPoint x: 459, endPoint y: 61, distance: 210.9
click at [459, 61] on div "Folders UP_Epic D23 Young Men Tops UP_FYE 27 S1_D23_YOUNG MENS TOPS EPIC HQ0246…" at bounding box center [517, 48] width 978 height 36
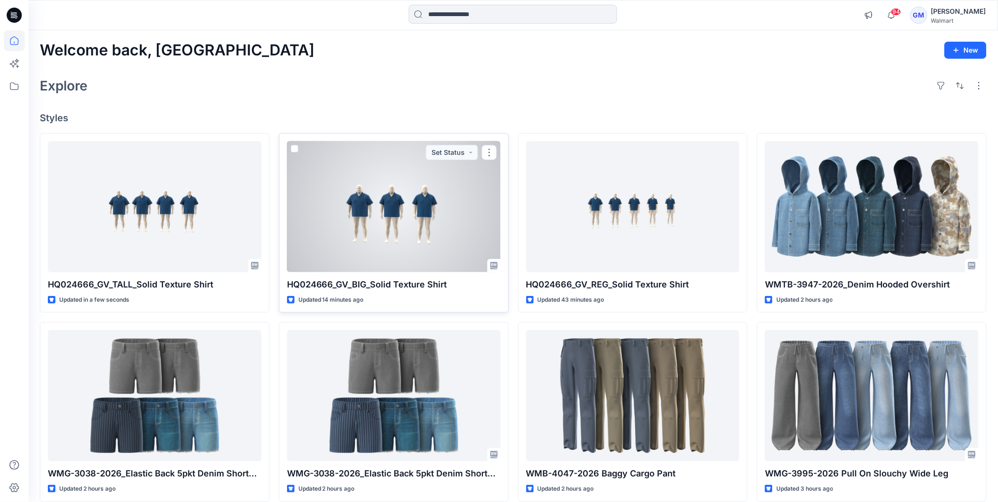
click at [361, 248] on div at bounding box center [394, 206] width 214 height 131
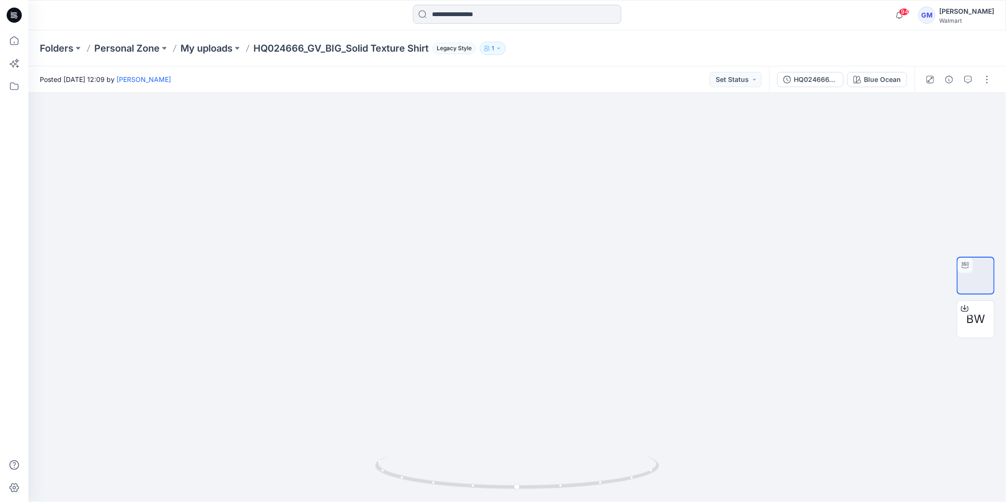
click at [497, 12] on input at bounding box center [517, 14] width 208 height 19
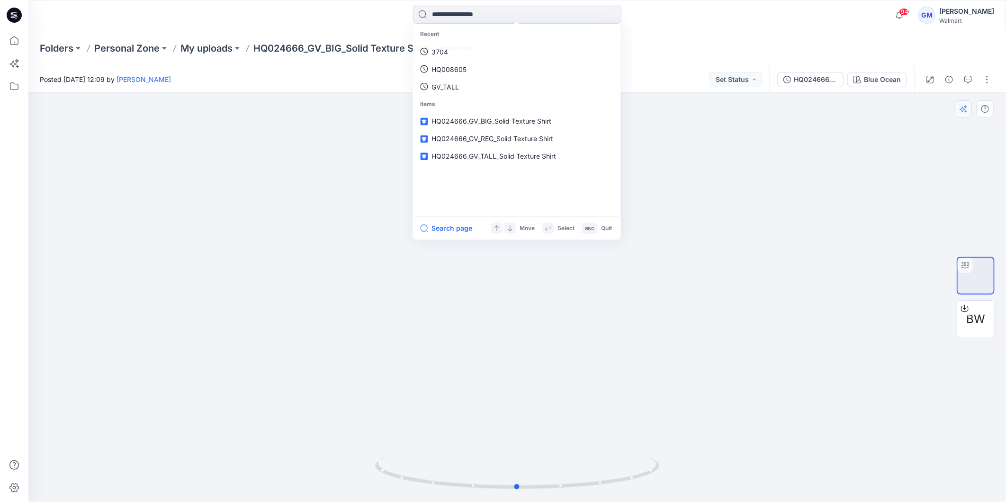
drag, startPoint x: 819, startPoint y: 180, endPoint x: 967, endPoint y: 113, distance: 161.9
click at [823, 180] on div at bounding box center [517, 297] width 978 height 409
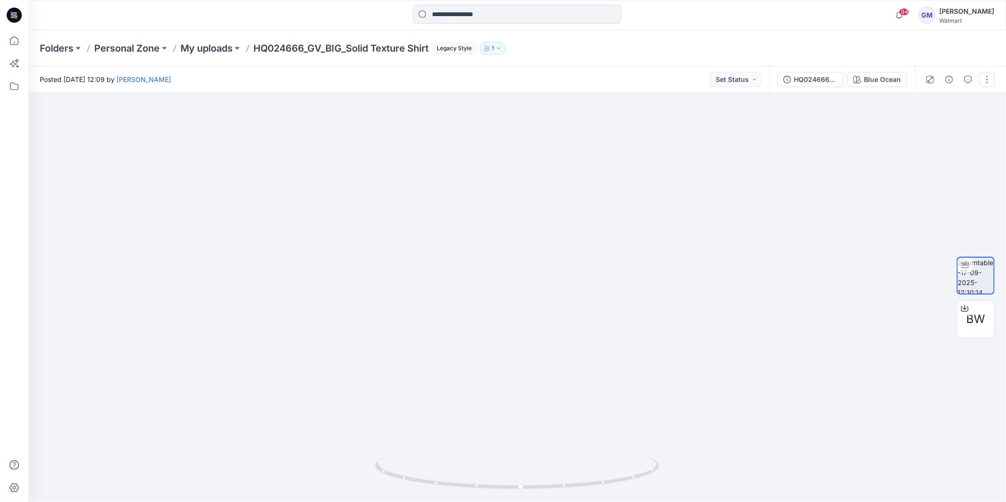
click at [986, 79] on button "button" at bounding box center [986, 79] width 15 height 15
click at [956, 155] on p "Duplicate to..." at bounding box center [942, 154] width 43 height 10
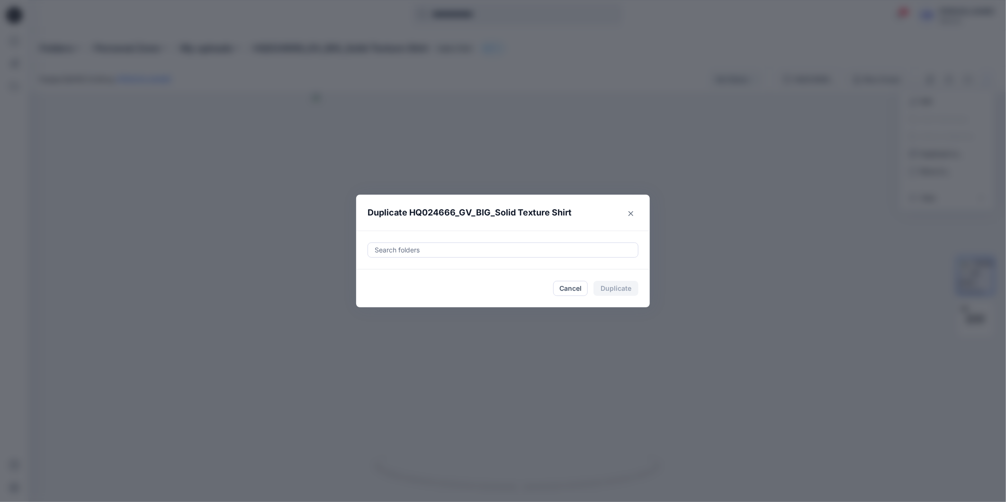
click at [461, 254] on div at bounding box center [503, 249] width 259 height 11
paste input "**********"
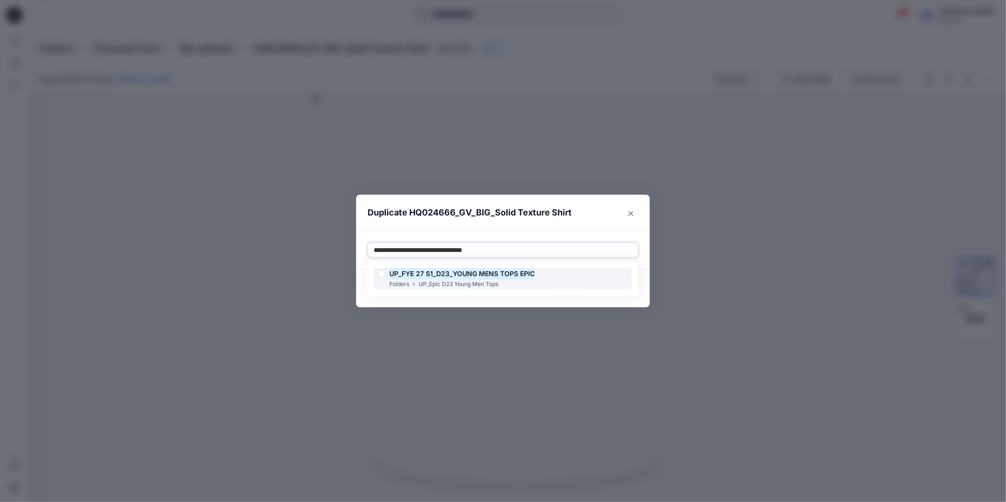
click at [381, 273] on div at bounding box center [382, 274] width 8 height 8
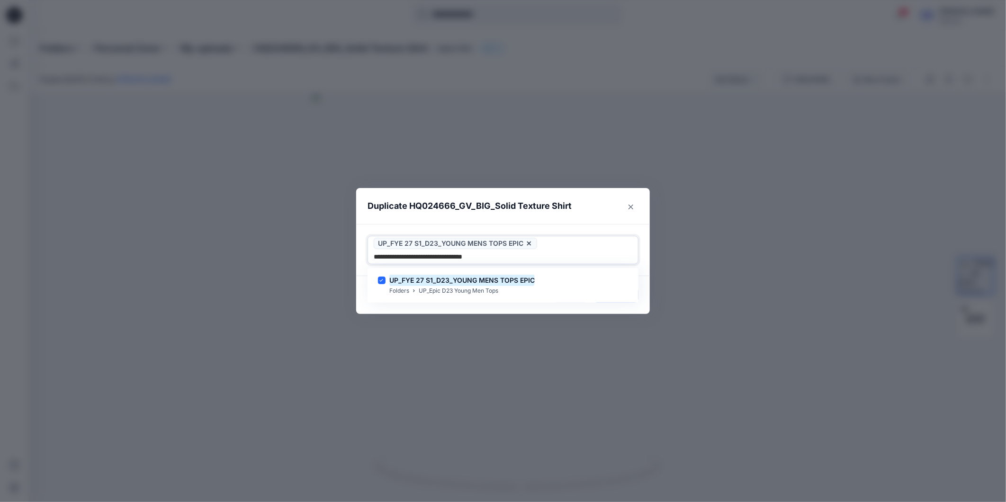
type input "**********"
click at [370, 308] on div "Duplicate HQ024666_GV_BIG_Solid Texture Shirt Use Up and Down to choose options…" at bounding box center [503, 251] width 1006 height 502
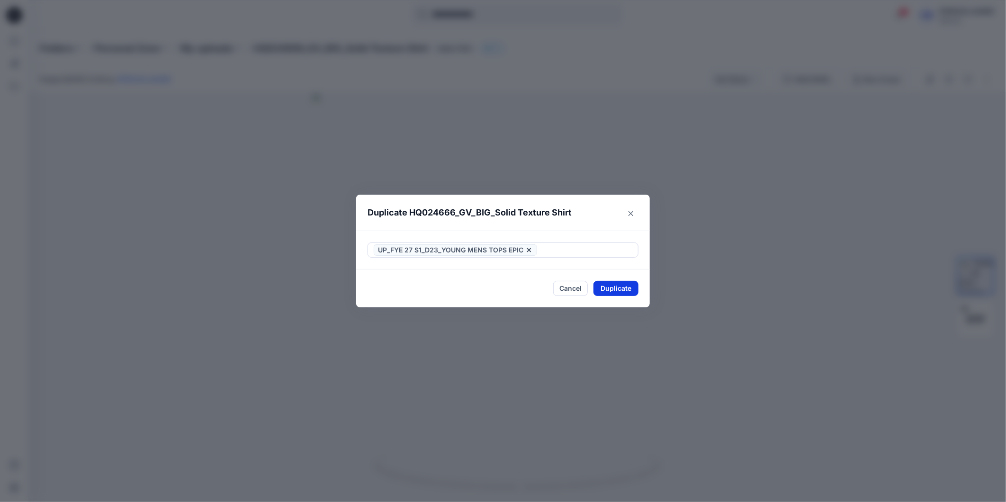
click at [611, 288] on button "Duplicate" at bounding box center [615, 288] width 45 height 15
click at [622, 292] on button "Close" at bounding box center [623, 288] width 31 height 15
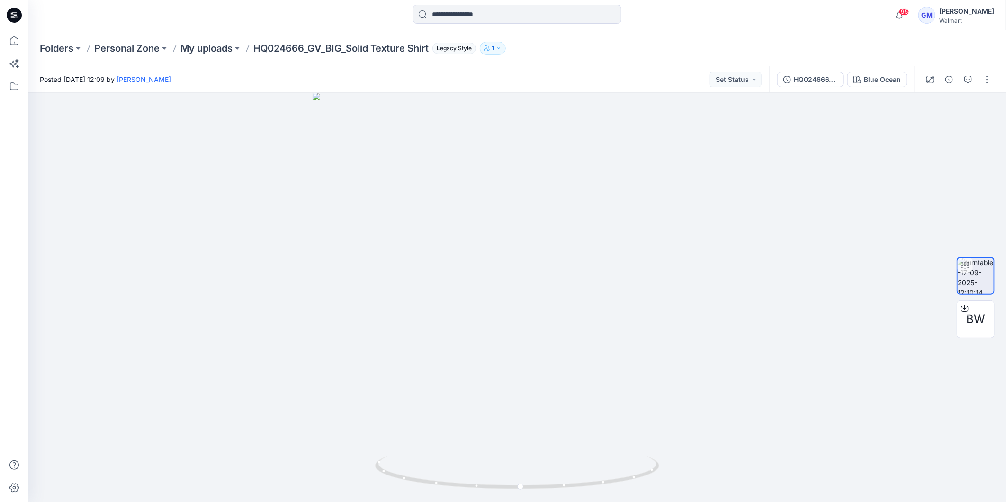
click at [12, 16] on icon at bounding box center [12, 16] width 3 height 0
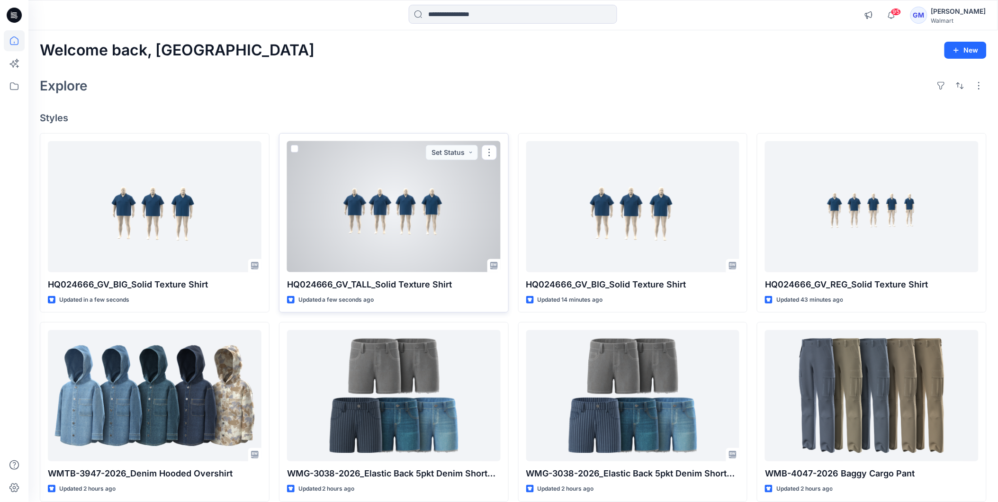
click at [422, 239] on div at bounding box center [394, 206] width 214 height 131
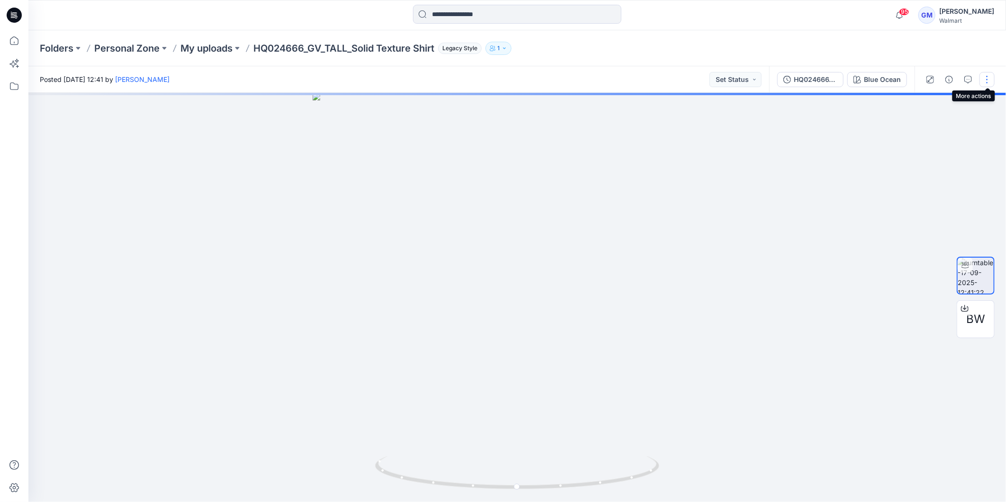
click at [988, 79] on button "button" at bounding box center [986, 79] width 15 height 15
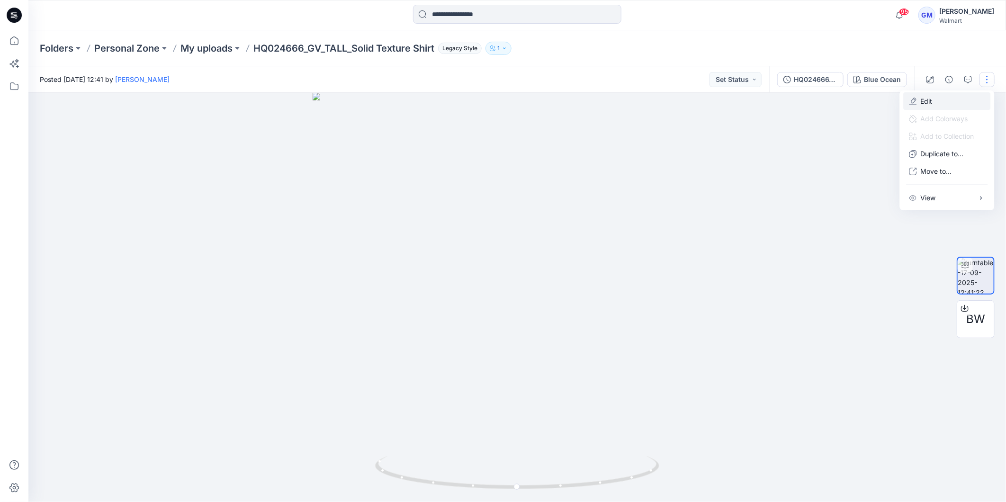
click at [948, 103] on button "Edit" at bounding box center [947, 101] width 87 height 18
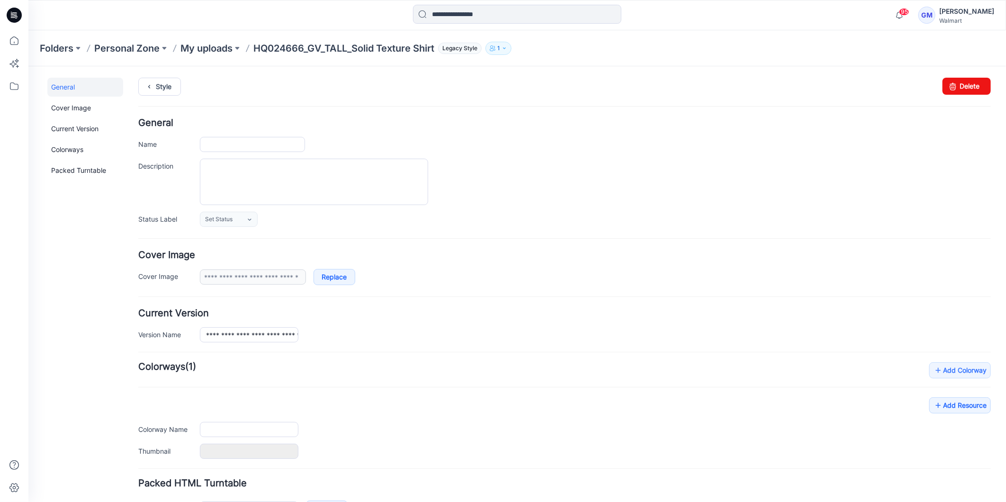
type input "**********"
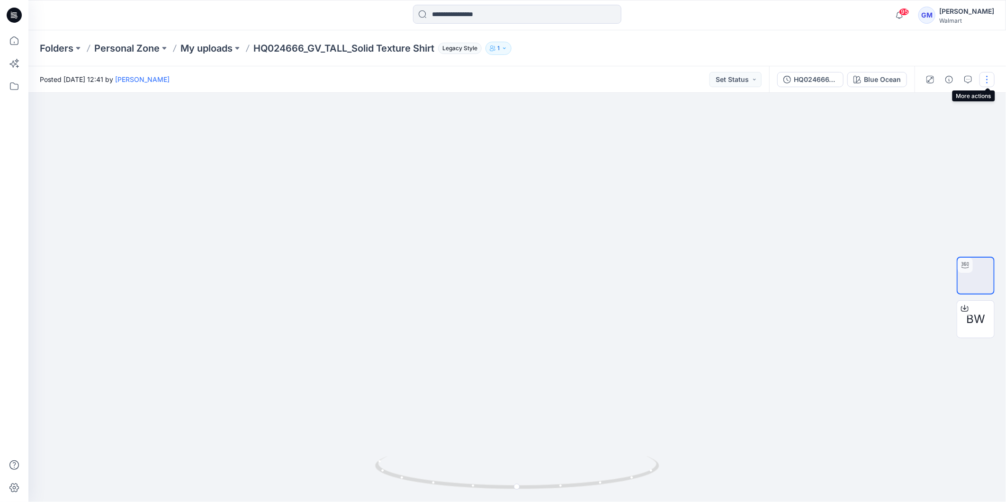
click at [991, 81] on button "button" at bounding box center [986, 79] width 15 height 15
click at [952, 156] on p "Duplicate to..." at bounding box center [942, 154] width 43 height 10
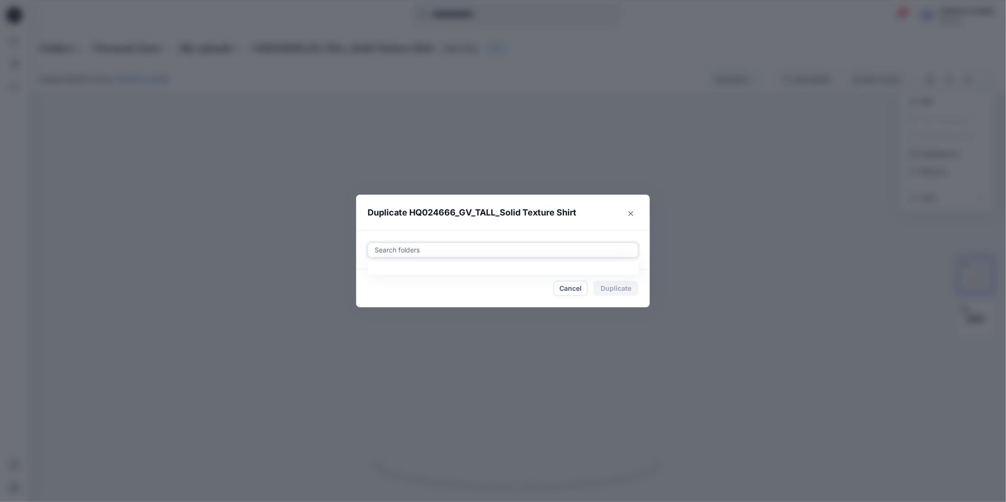
click at [509, 249] on div at bounding box center [503, 249] width 259 height 11
paste input "**********"
type input "**********"
click at [360, 304] on footer "Cancel Duplicate" at bounding box center [503, 288] width 294 height 38
click at [433, 246] on div at bounding box center [503, 249] width 259 height 11
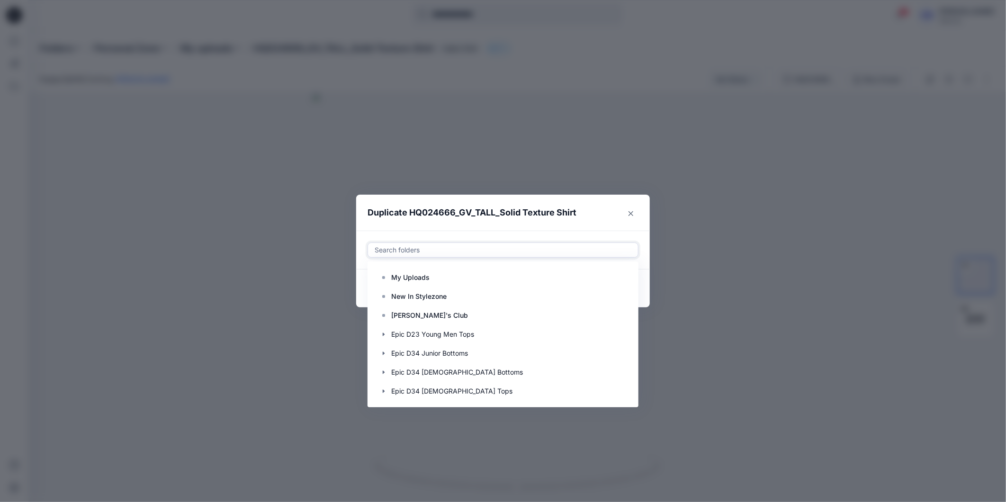
paste input "**********"
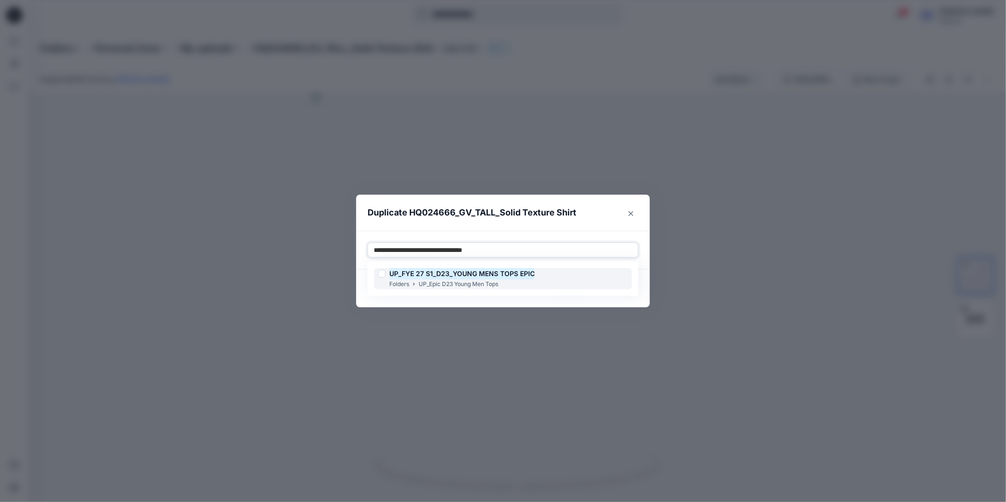
click at [384, 277] on div at bounding box center [382, 274] width 8 height 8
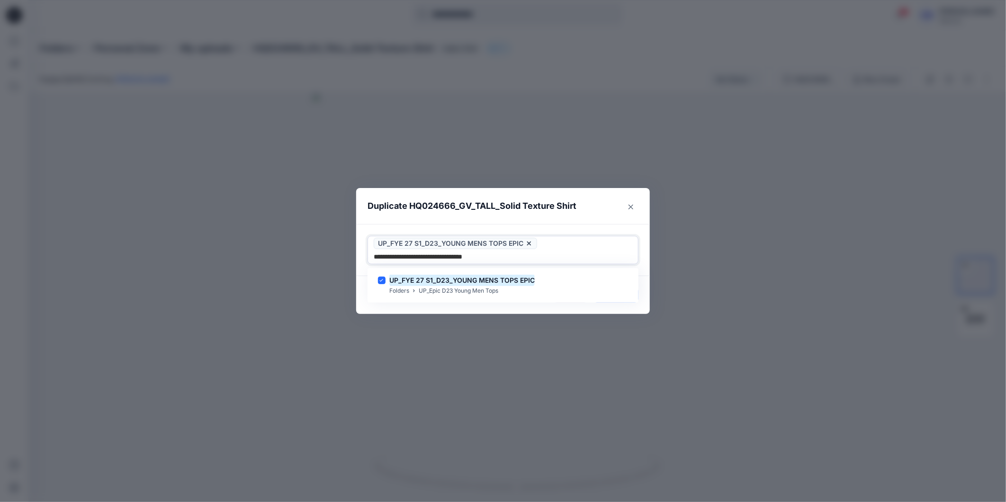
type input "**********"
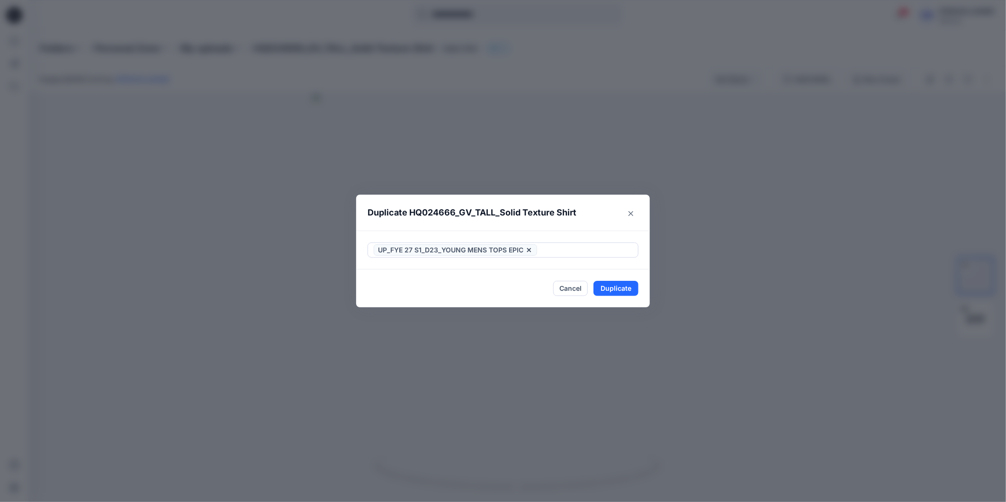
click at [374, 313] on div "Duplicate HQ024666_GV_TALL_Solid Texture Shirt UP_FYE 27 S1_D23_YOUNG MENS TOPS…" at bounding box center [503, 251] width 1006 height 502
click at [607, 288] on button "Duplicate" at bounding box center [615, 288] width 45 height 15
click at [629, 289] on button "Close" at bounding box center [623, 288] width 31 height 15
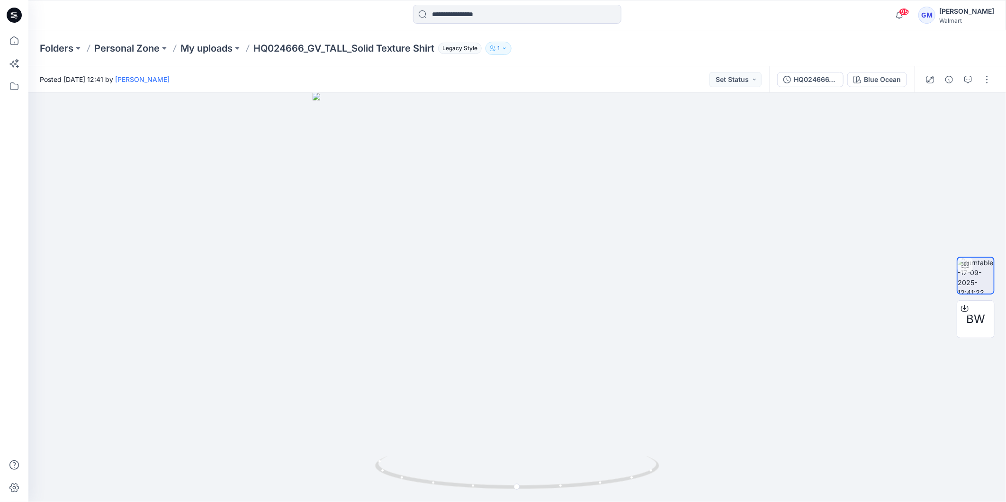
click at [16, 11] on icon at bounding box center [14, 15] width 15 height 15
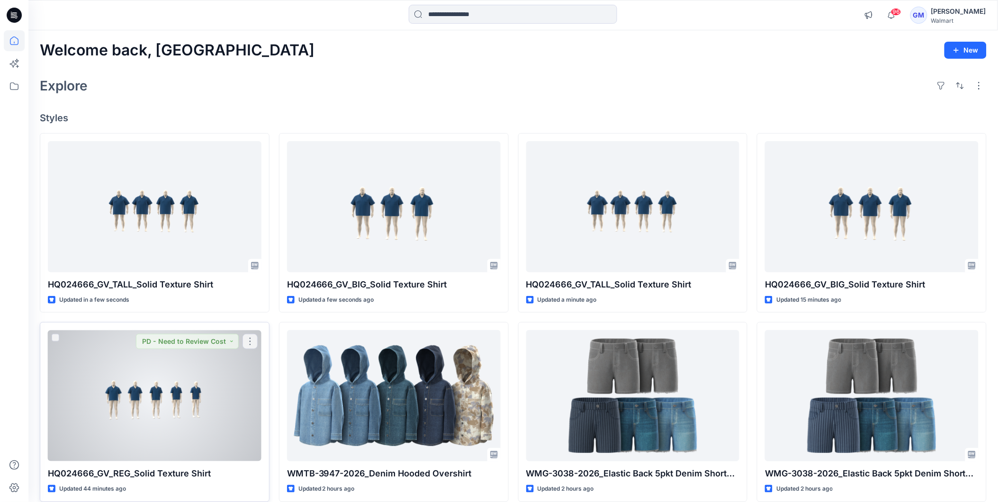
click at [190, 395] on div at bounding box center [155, 395] width 214 height 131
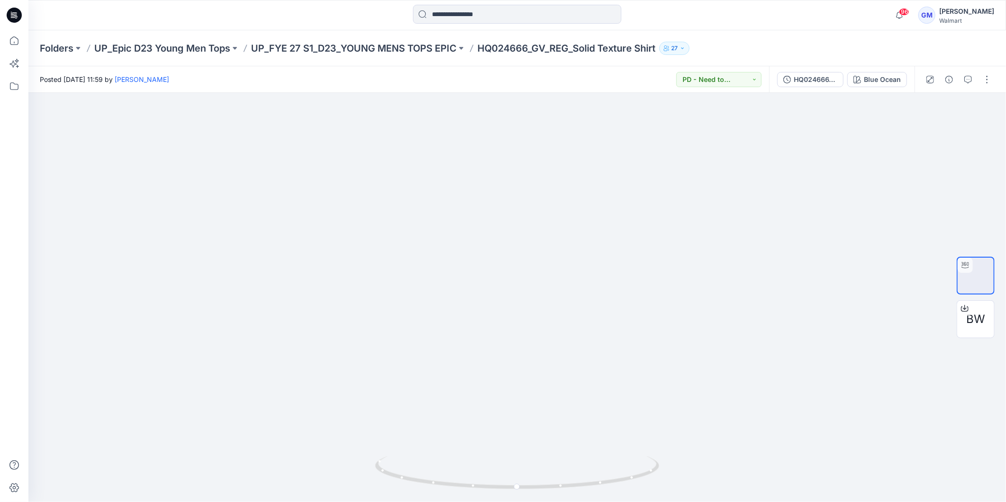
click at [14, 15] on icon at bounding box center [16, 15] width 4 height 0
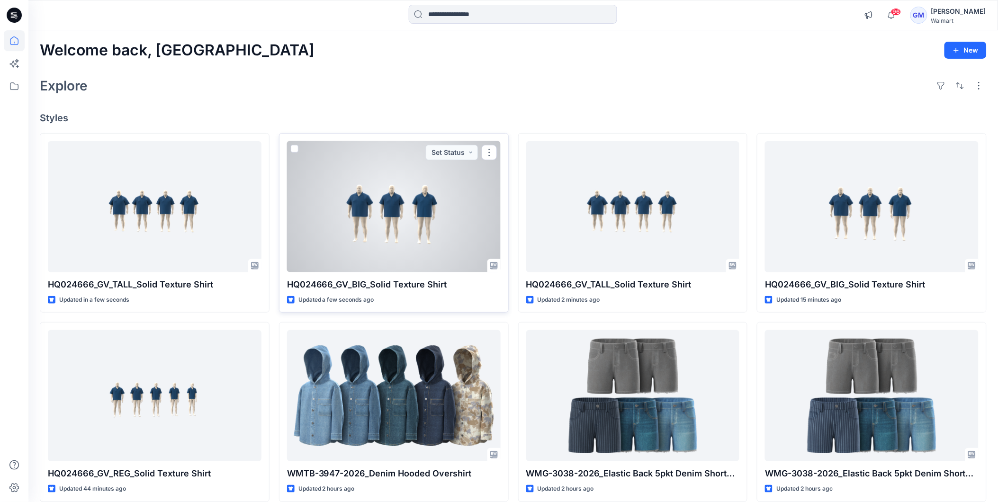
click at [372, 239] on div at bounding box center [394, 206] width 214 height 131
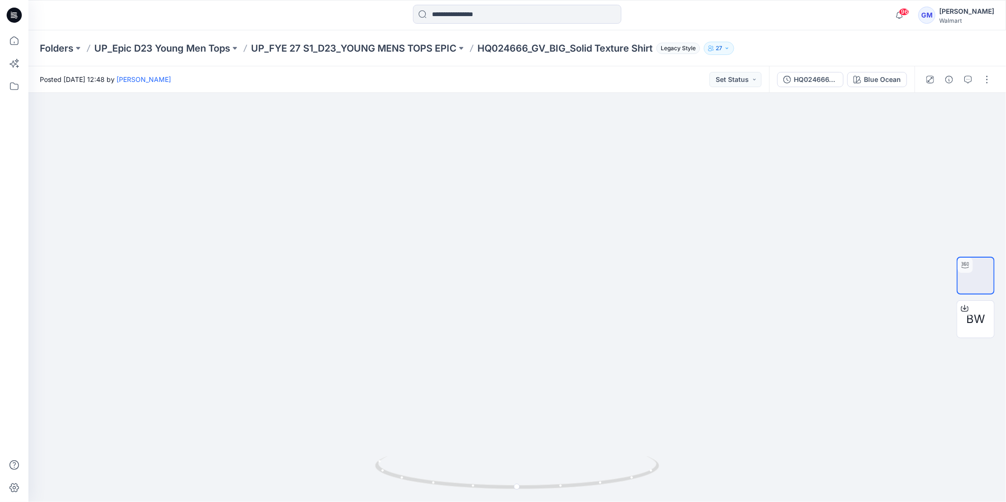
click at [11, 14] on icon at bounding box center [14, 15] width 15 height 15
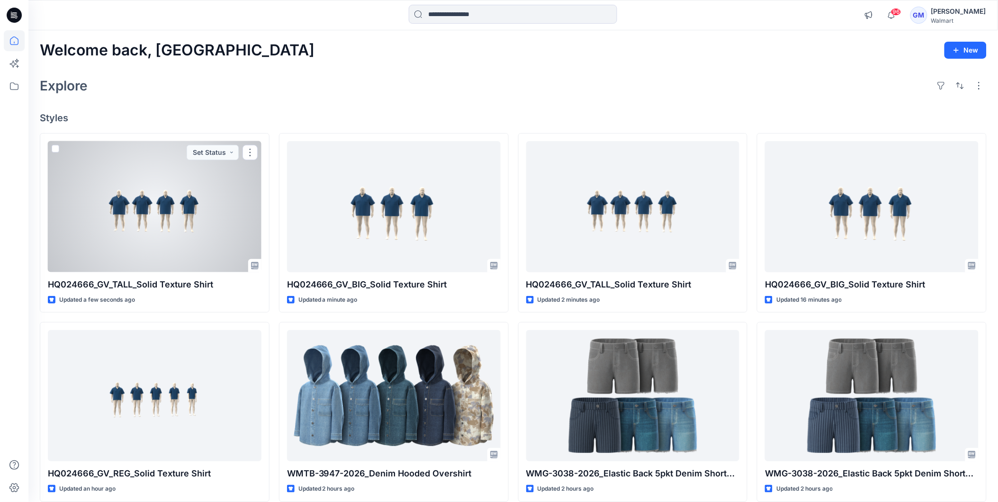
click at [141, 225] on div at bounding box center [155, 206] width 214 height 131
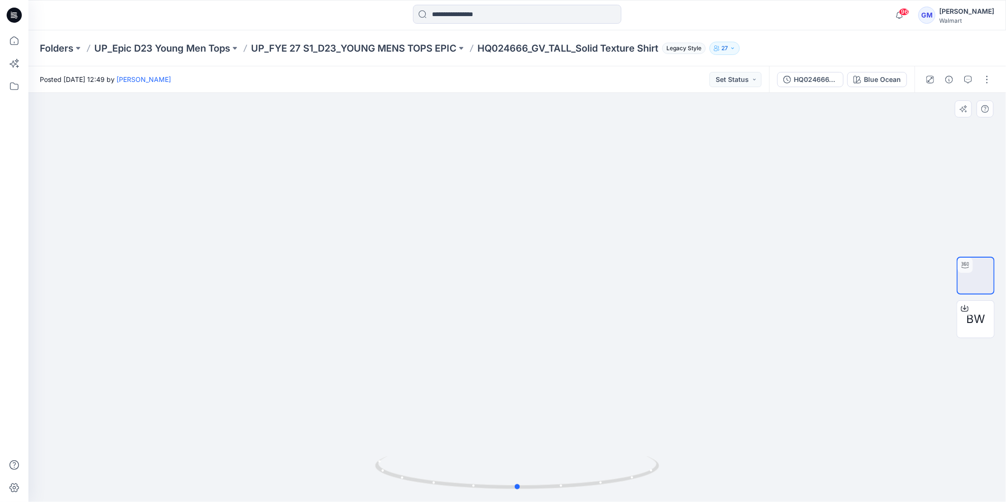
click at [200, 377] on div at bounding box center [517, 297] width 978 height 409
click at [11, 13] on icon at bounding box center [14, 15] width 15 height 30
